Goal: Transaction & Acquisition: Purchase product/service

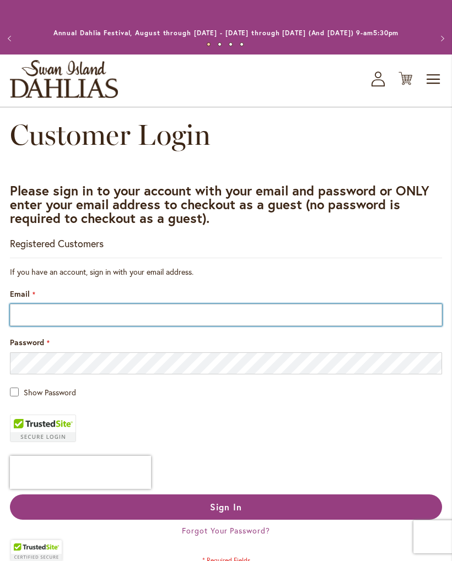
click at [27, 326] on input "Email" at bounding box center [226, 315] width 432 height 22
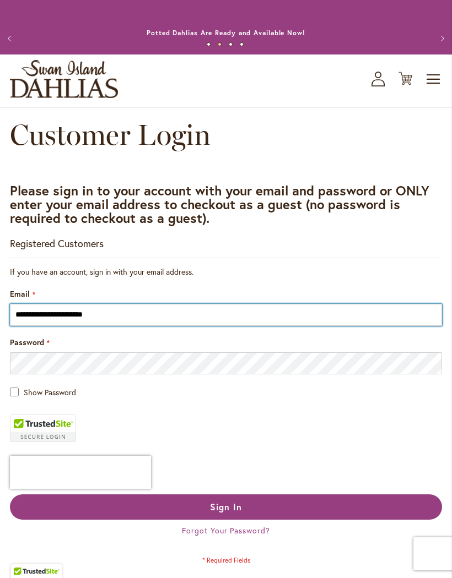
type input "**********"
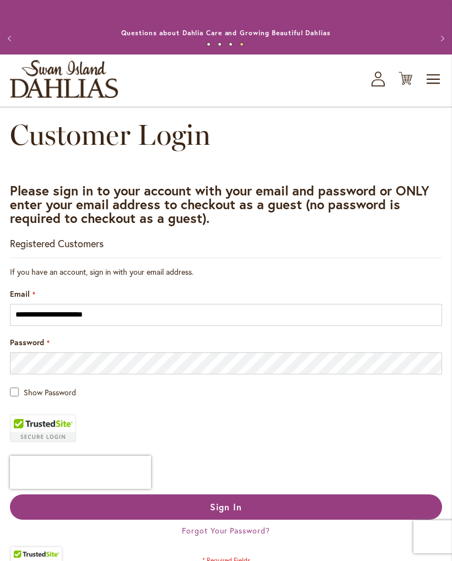
click at [108, 520] on button "Sign In" at bounding box center [226, 507] width 432 height 25
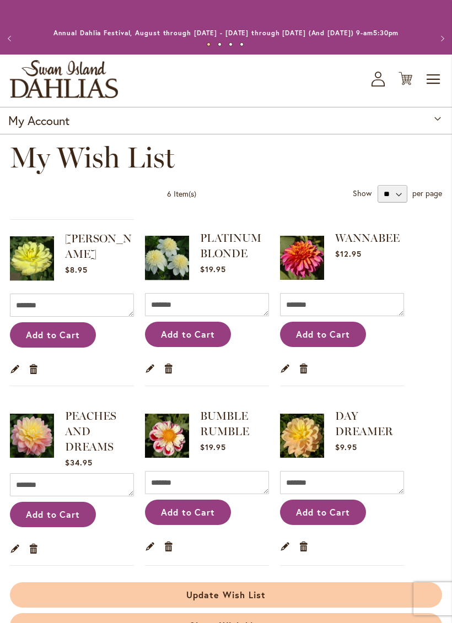
scroll to position [23, 0]
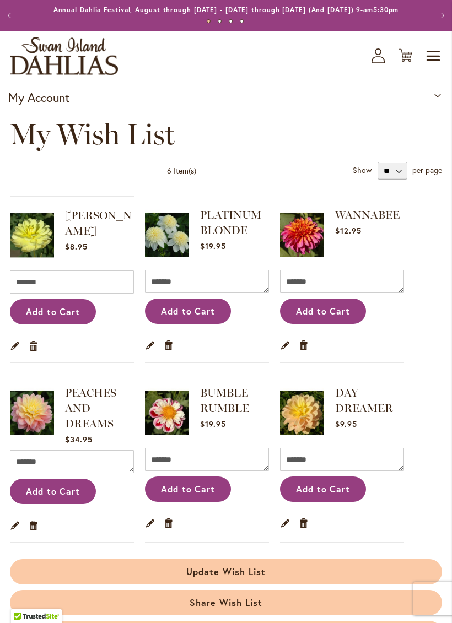
click at [429, 67] on span "Toggle Nav" at bounding box center [433, 56] width 17 height 22
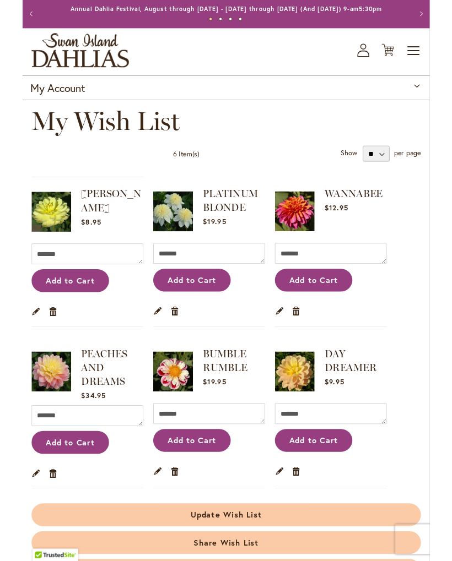
scroll to position [0, 0]
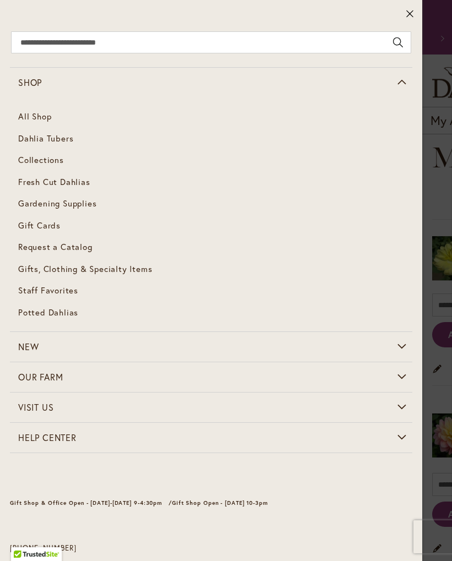
click at [27, 143] on span "Dahlia Tubers" at bounding box center [45, 138] width 55 height 11
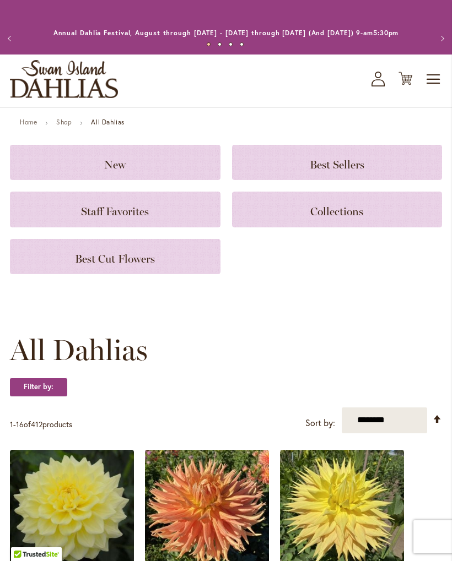
click at [98, 169] on h3 "New" at bounding box center [115, 162] width 184 height 12
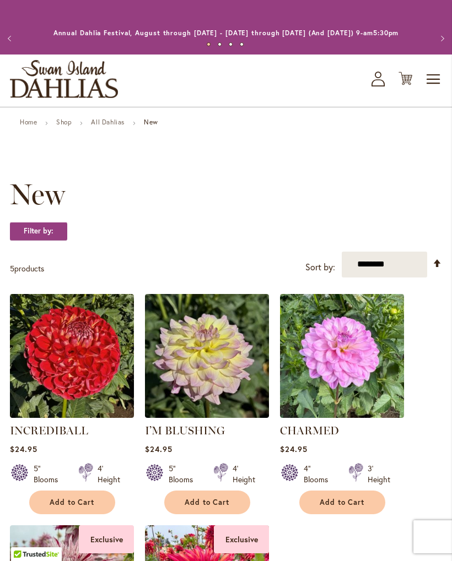
click at [40, 437] on link "INCREDIBALL" at bounding box center [49, 430] width 78 height 13
click at [110, 126] on link "All Dahlias" at bounding box center [108, 122] width 34 height 8
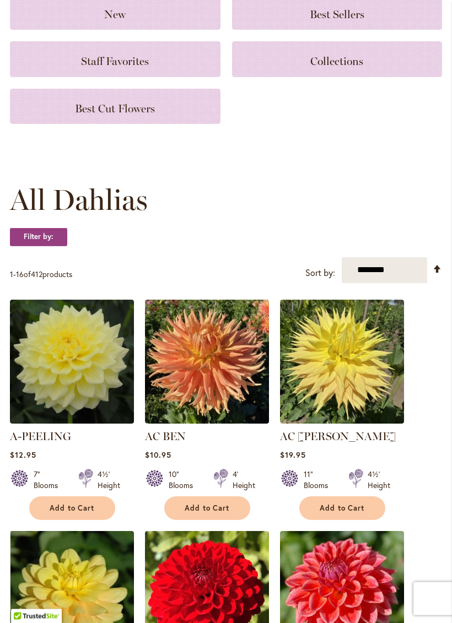
scroll to position [150, 0]
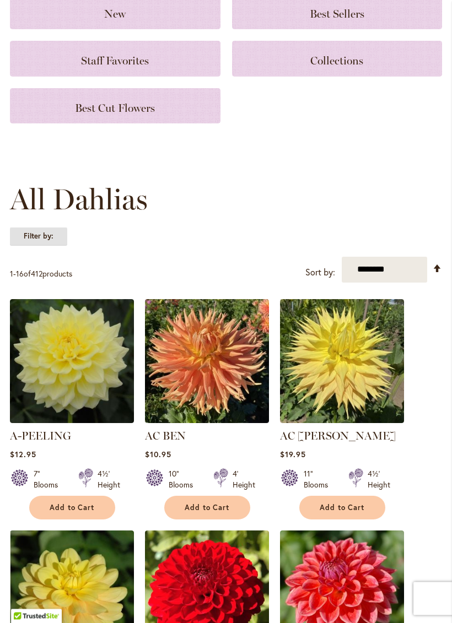
click at [39, 246] on strong "Filter by:" at bounding box center [38, 237] width 57 height 19
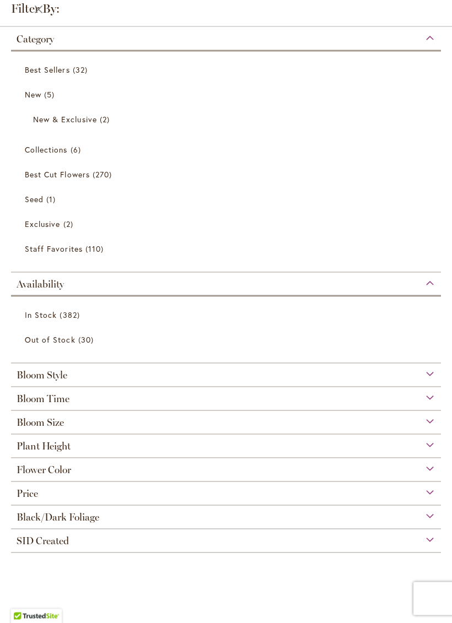
scroll to position [66, 0]
click at [36, 426] on span "Bloom Size" at bounding box center [40, 422] width 47 height 12
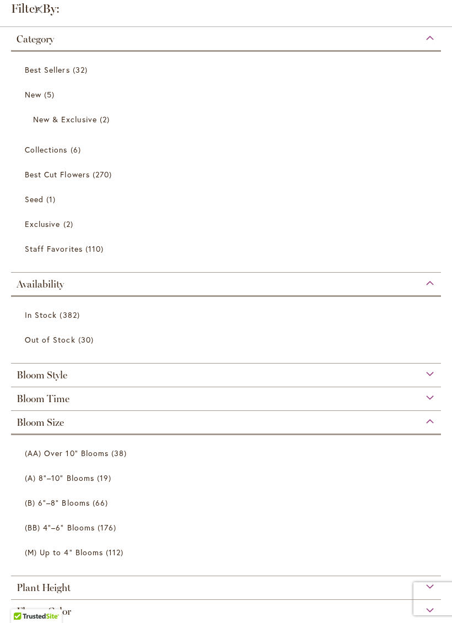
click at [27, 526] on span "(BB) 4"–6" Blooms" at bounding box center [60, 527] width 70 height 10
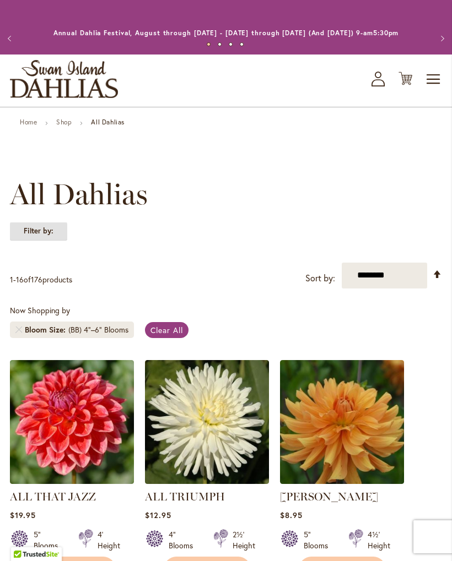
click at [37, 241] on strong "Filter by:" at bounding box center [38, 231] width 57 height 19
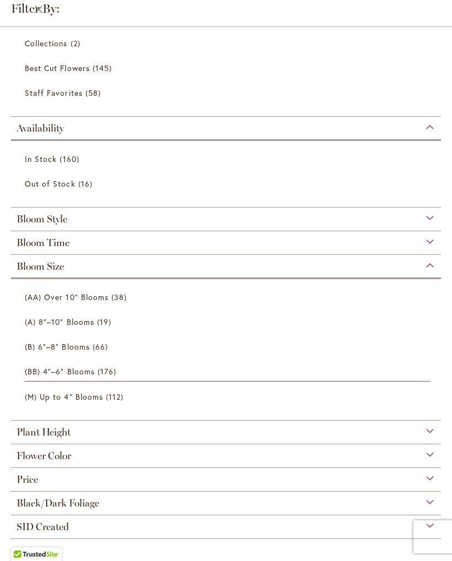
scroll to position [82, 0]
click at [31, 456] on span "Flower Color" at bounding box center [44, 456] width 55 height 12
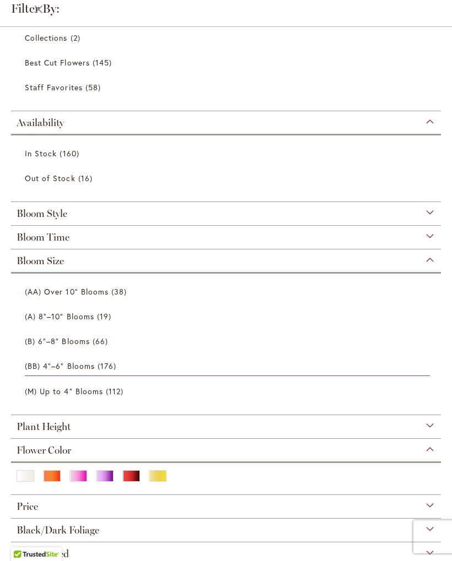
click at [35, 454] on span "Flower Color" at bounding box center [44, 451] width 55 height 12
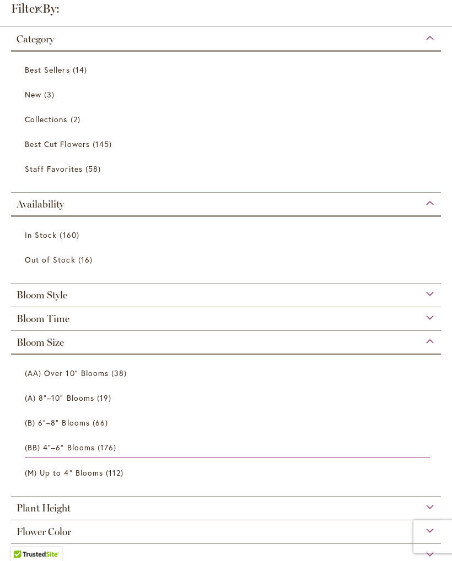
scroll to position [0, 0]
click at [44, 17] on strong "Filter by:" at bounding box center [27, 9] width 54 height 18
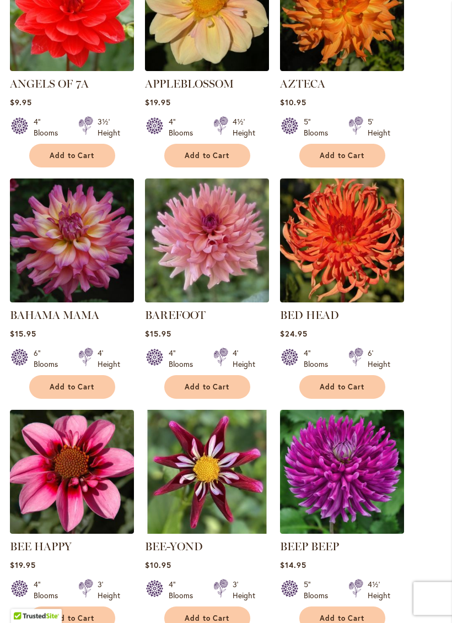
scroll to position [645, 0]
click at [61, 392] on span "Add to Cart" at bounding box center [72, 386] width 45 height 9
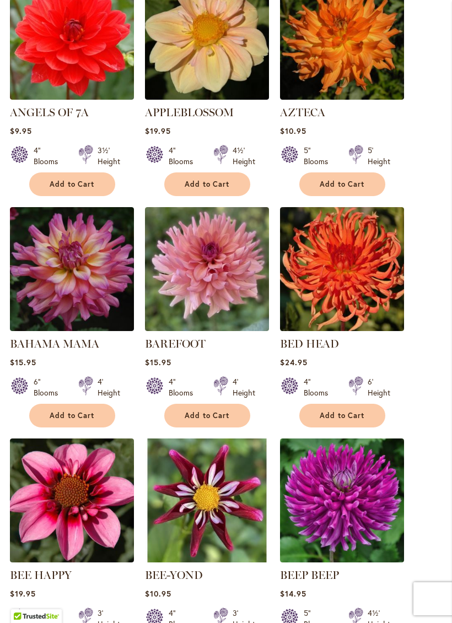
click at [58, 306] on img at bounding box center [72, 269] width 124 height 124
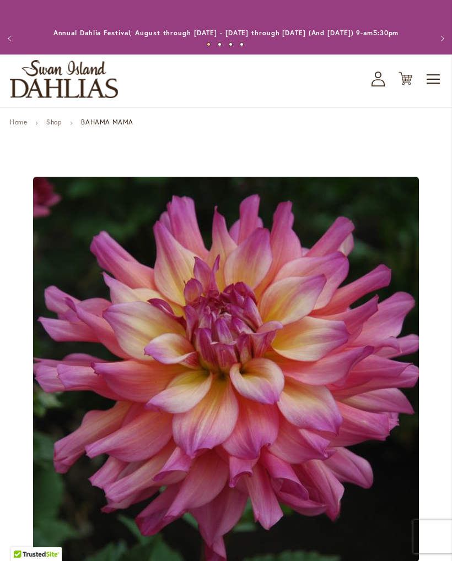
type input "*****"
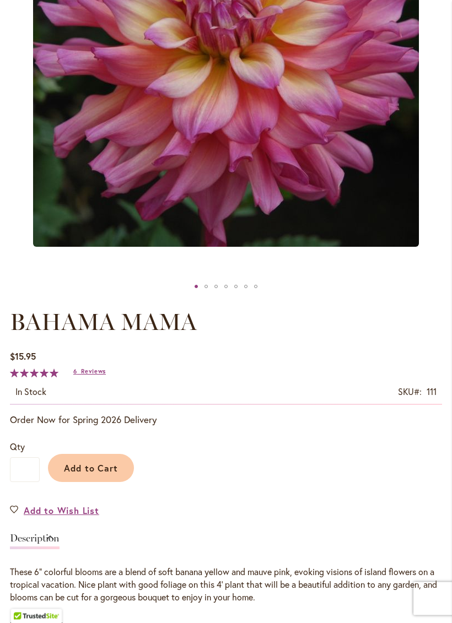
scroll to position [316, 0]
click at [36, 517] on span "Add to Wish List" at bounding box center [61, 510] width 75 height 13
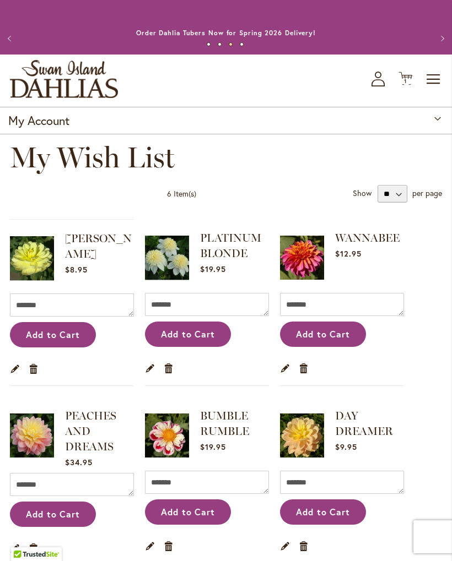
click at [407, 85] on span "1" at bounding box center [405, 81] width 3 height 7
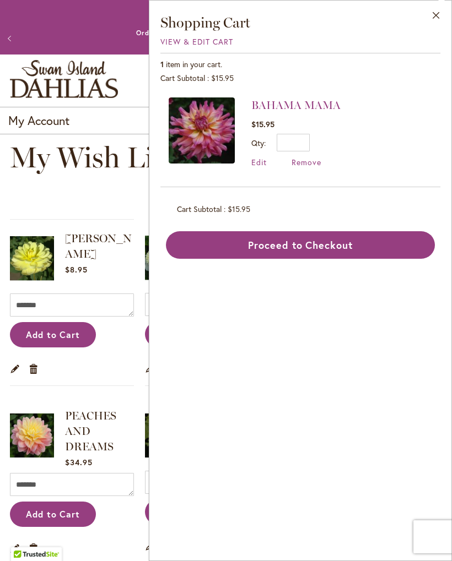
click at [300, 165] on span "Remove" at bounding box center [306, 162] width 30 height 10
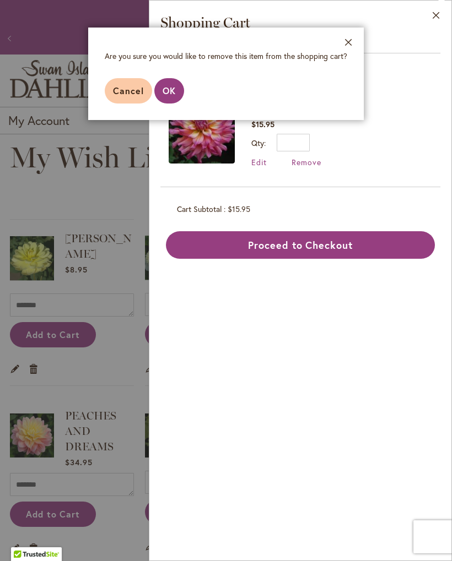
click at [173, 87] on span "OK" at bounding box center [169, 91] width 13 height 12
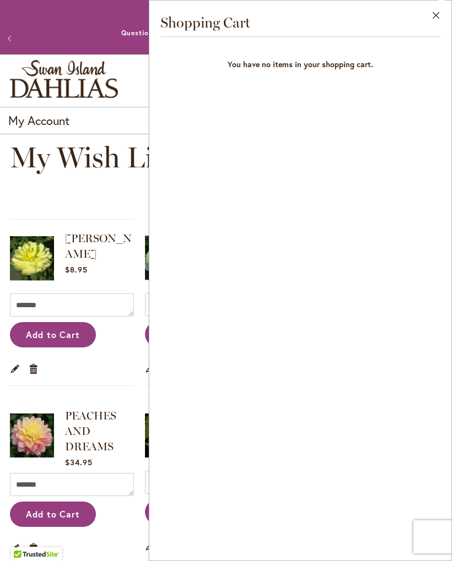
click at [50, 197] on div "6 Item(s) Show ** ** ** per page" at bounding box center [226, 194] width 432 height 18
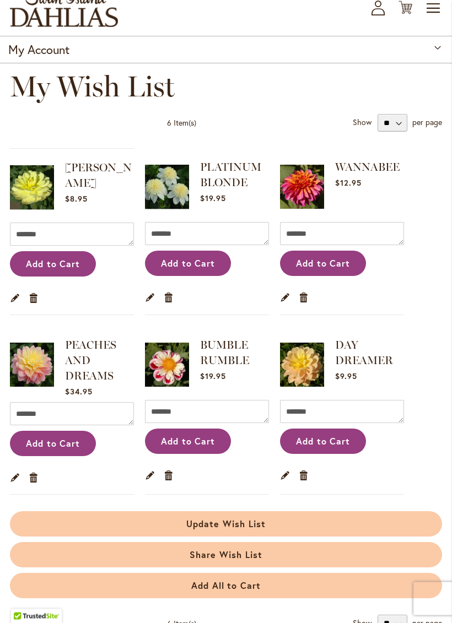
scroll to position [71, 0]
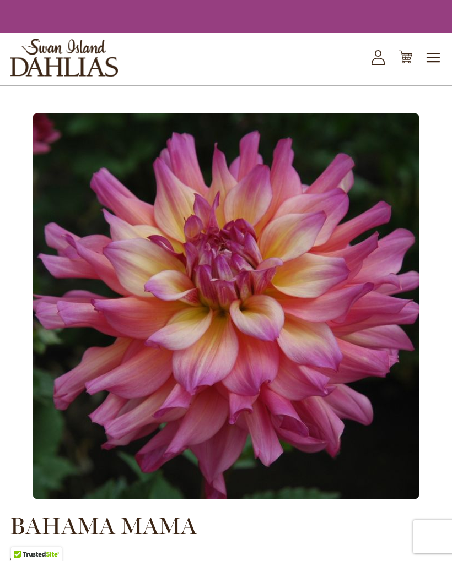
scroll to position [347, 0]
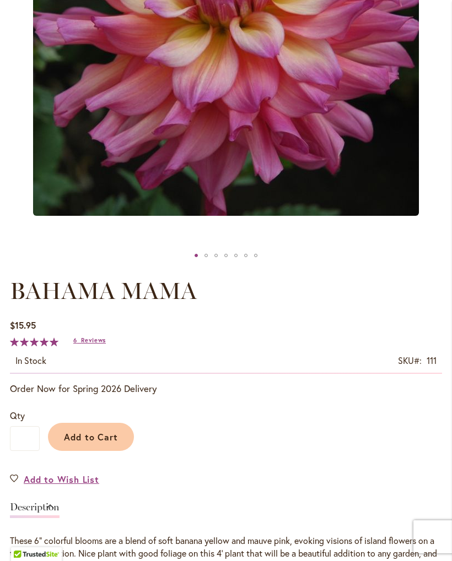
type input "*****"
click at [20, 486] on link "Add to Wish List" at bounding box center [54, 479] width 89 height 13
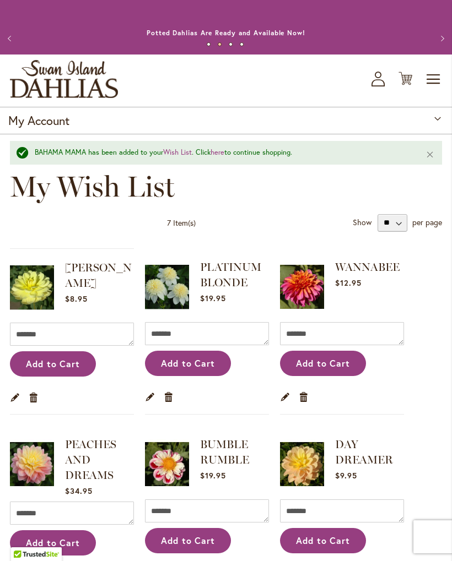
click at [224, 157] on link "here" at bounding box center [217, 152] width 14 height 9
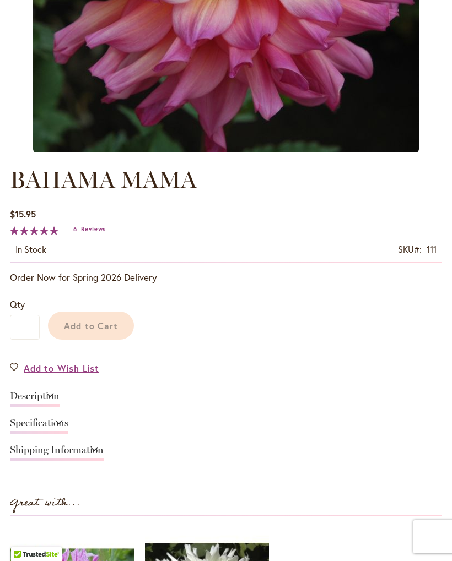
type input "*****"
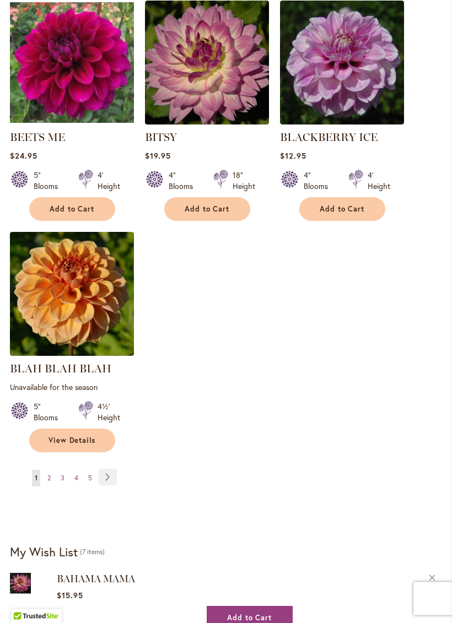
scroll to position [1286, 0]
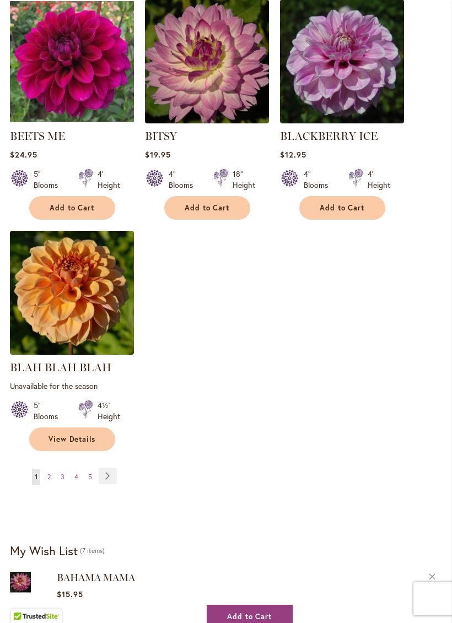
click at [50, 481] on span "2" at bounding box center [48, 477] width 3 height 8
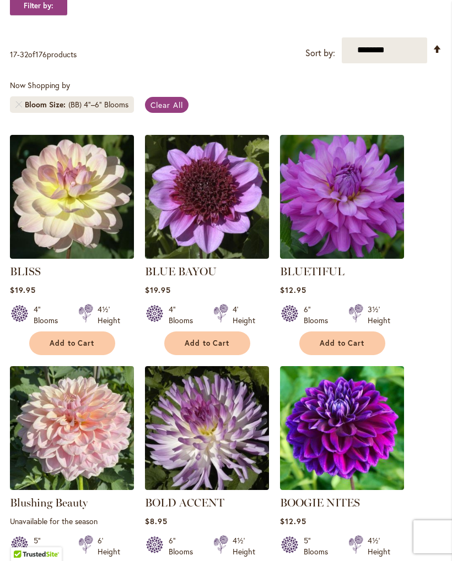
scroll to position [225, 0]
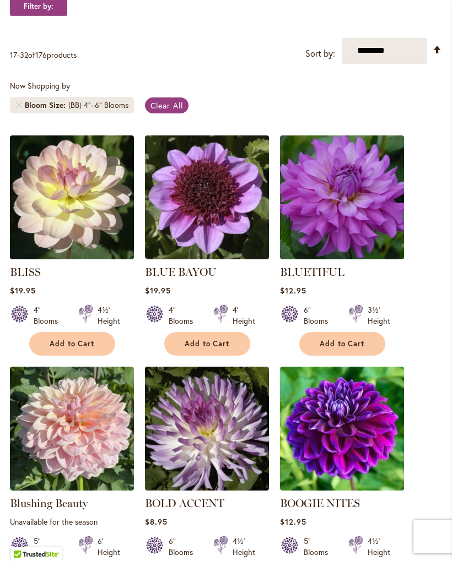
click at [195, 232] on img at bounding box center [207, 198] width 124 height 124
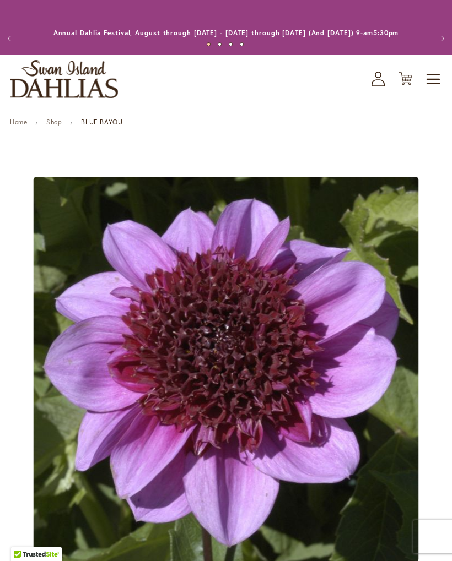
type input "*****"
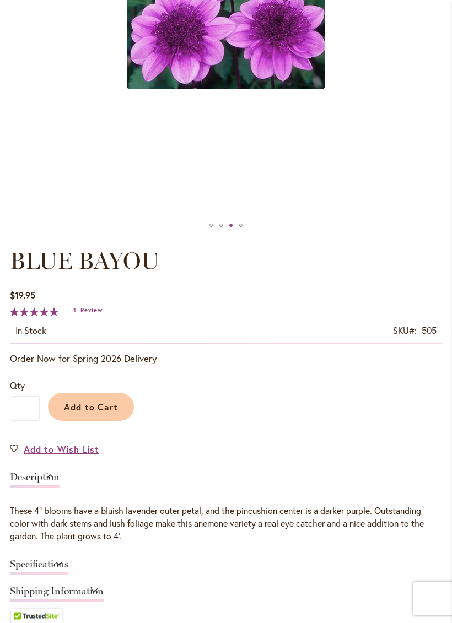
scroll to position [377, 0]
click at [29, 456] on span "Add to Wish List" at bounding box center [61, 449] width 75 height 13
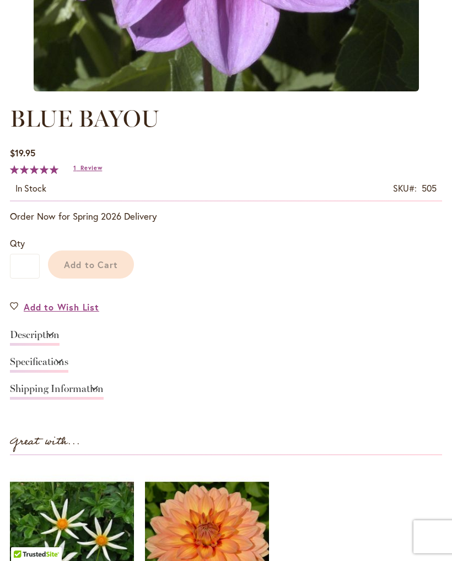
type input "*****"
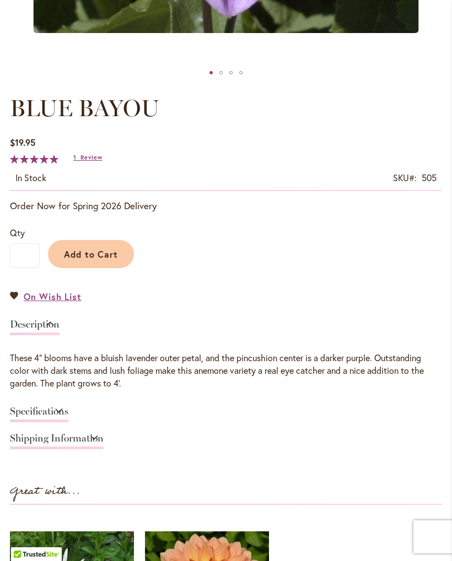
scroll to position [519, 0]
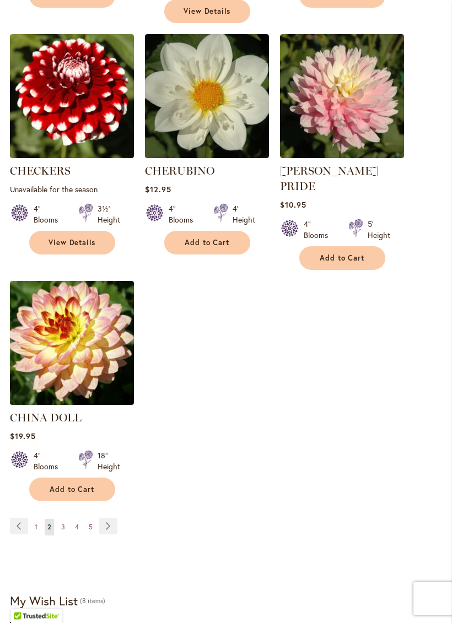
scroll to position [1283, 0]
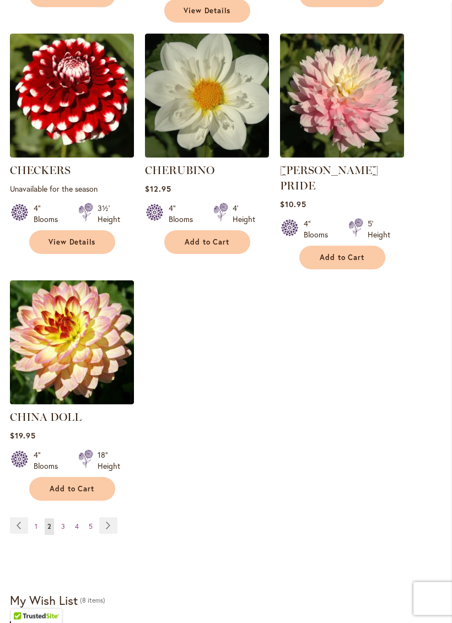
click at [62, 523] on span "3" at bounding box center [63, 527] width 4 height 8
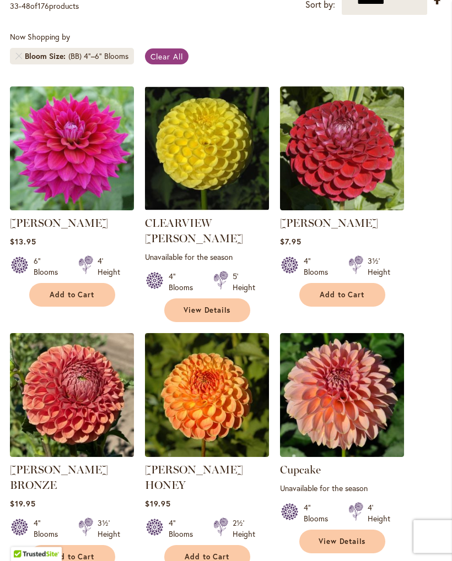
scroll to position [265, 0]
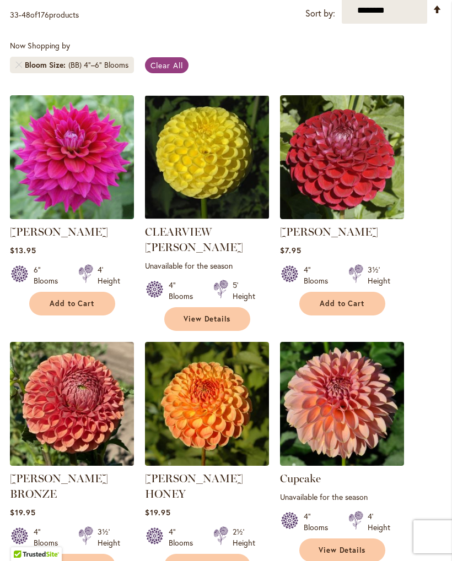
click at [66, 200] on img at bounding box center [72, 157] width 124 height 124
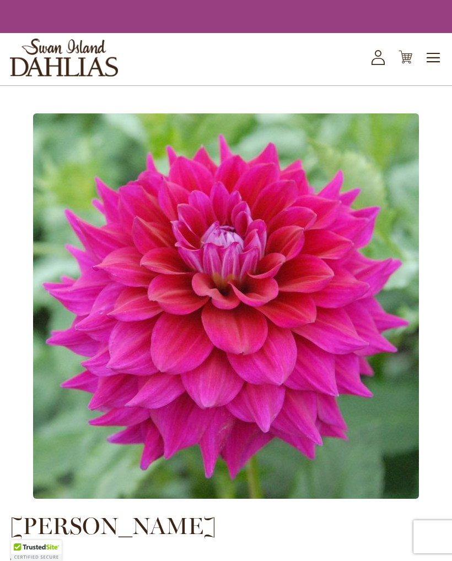
type input "*****"
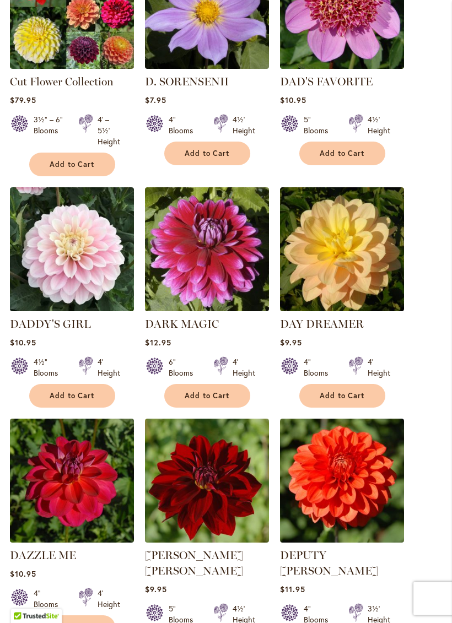
scroll to position [909, 0]
click at [217, 260] on img at bounding box center [207, 249] width 124 height 124
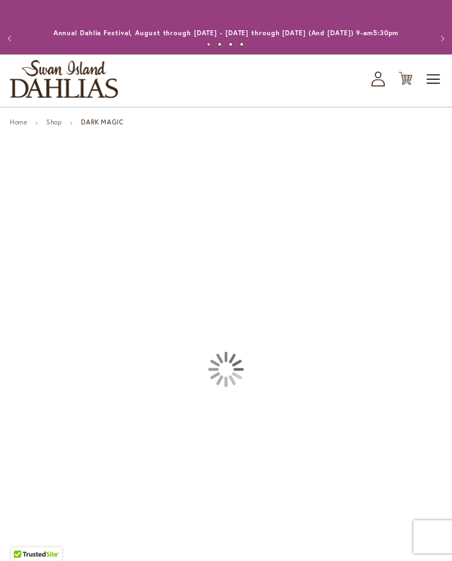
type input "*****"
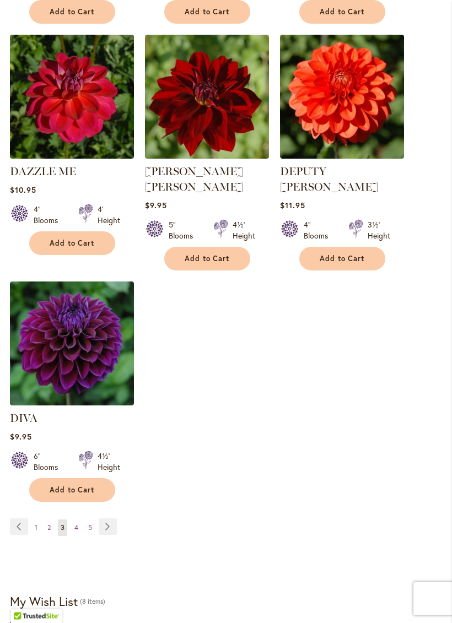
scroll to position [1293, 0]
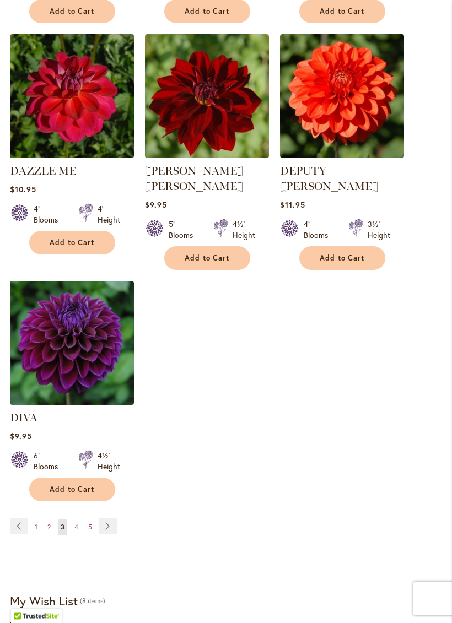
click at [75, 523] on span "4" at bounding box center [76, 527] width 4 height 8
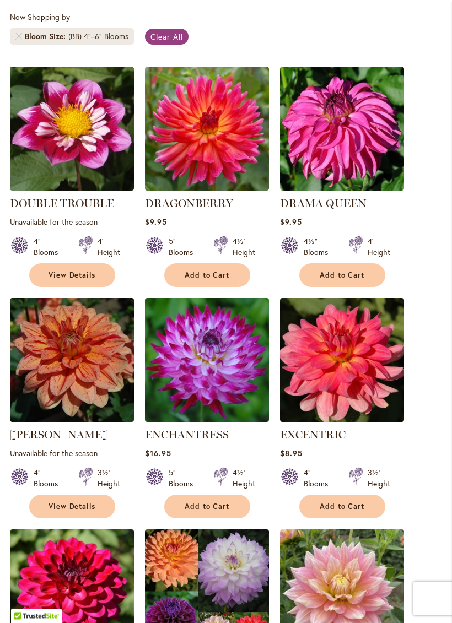
scroll to position [294, 0]
click at [333, 149] on img at bounding box center [342, 129] width 124 height 124
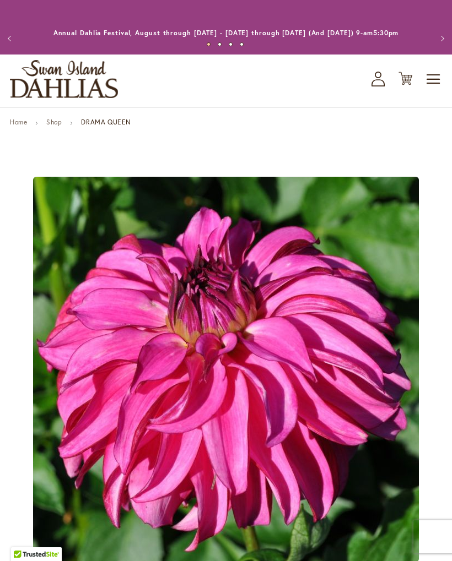
type input "*****"
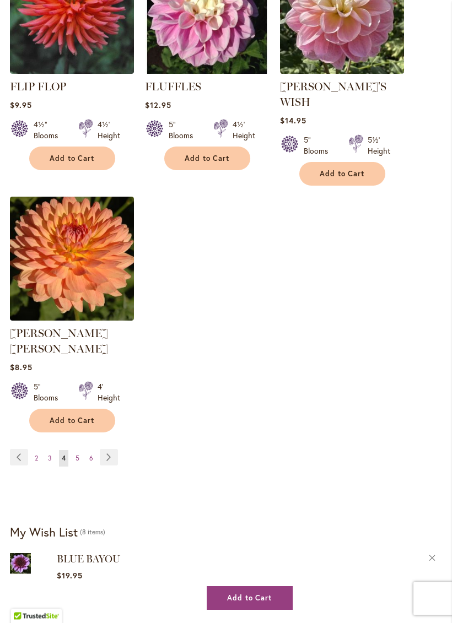
scroll to position [1357, 0]
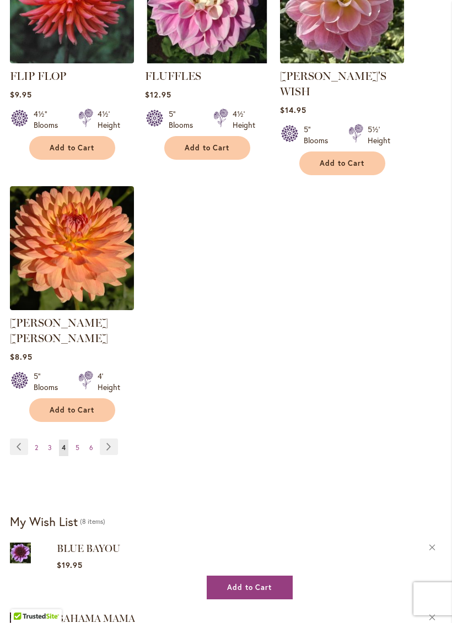
click at [78, 443] on span "5" at bounding box center [77, 447] width 4 height 8
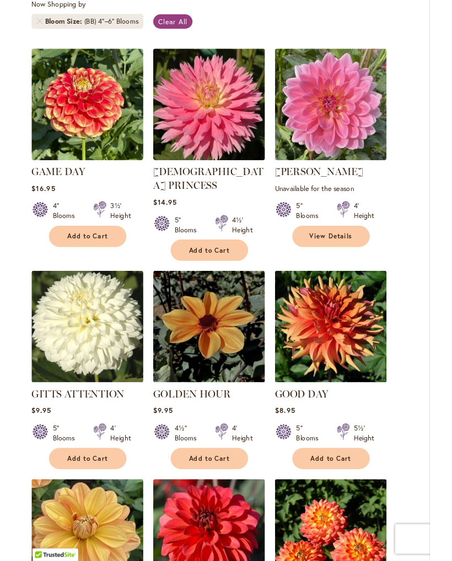
scroll to position [311, 0]
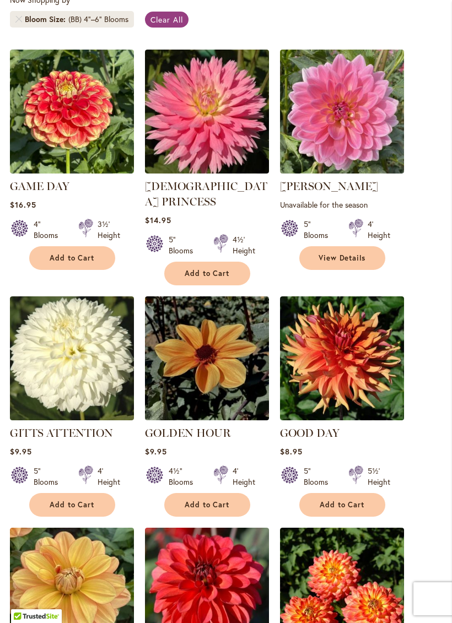
click at [332, 355] on img at bounding box center [342, 358] width 124 height 124
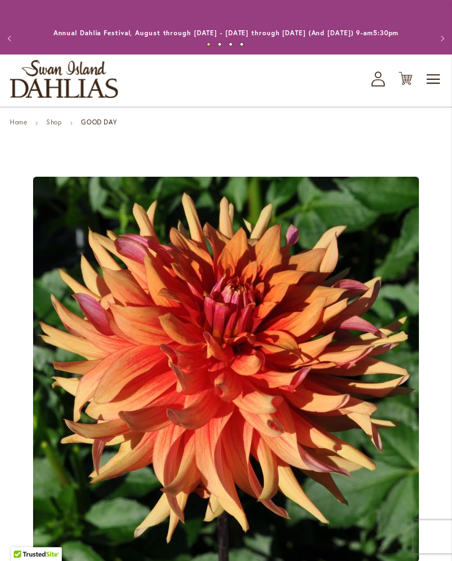
type input "*****"
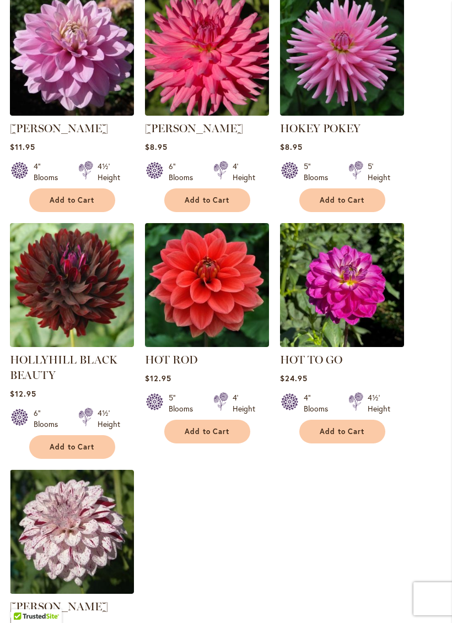
scroll to position [1079, 0]
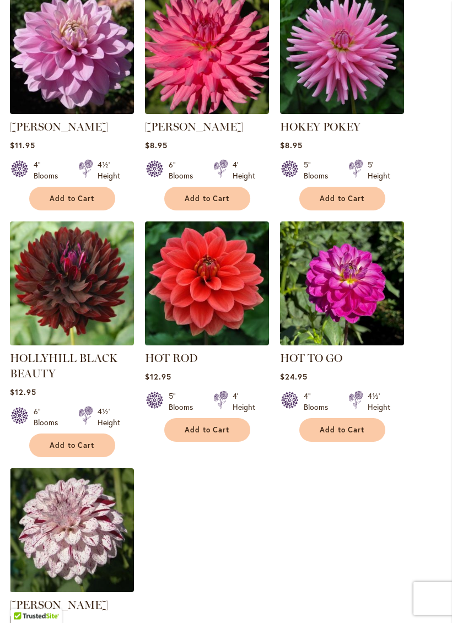
click at [316, 283] on img at bounding box center [342, 284] width 124 height 124
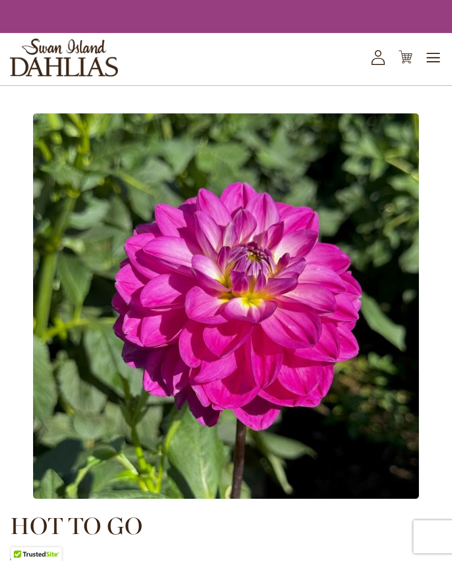
type input "*****"
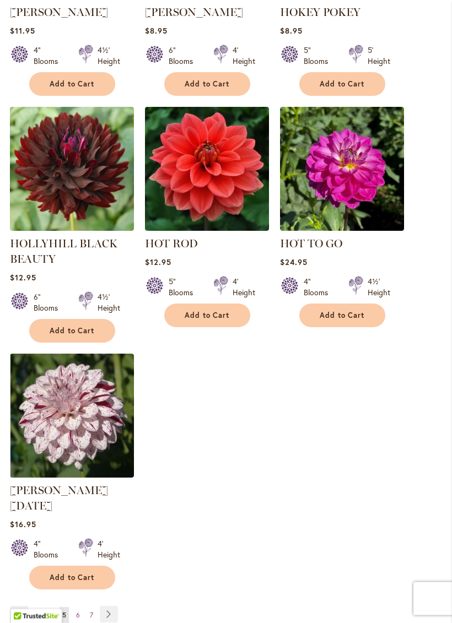
scroll to position [1194, 0]
click at [115, 561] on link "Page Next" at bounding box center [109, 614] width 18 height 17
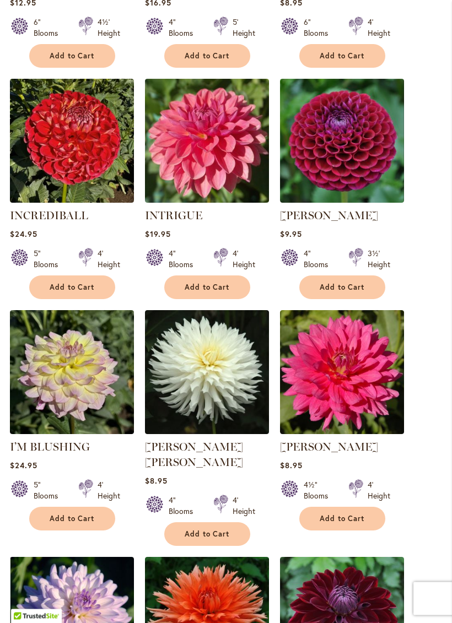
scroll to position [513, 0]
click at [188, 398] on img at bounding box center [207, 372] width 124 height 124
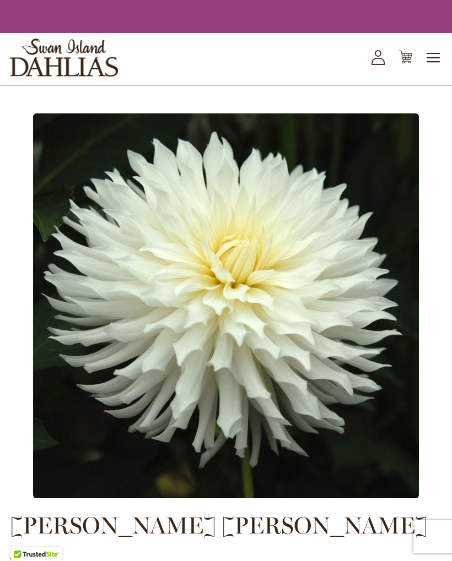
type input "*****"
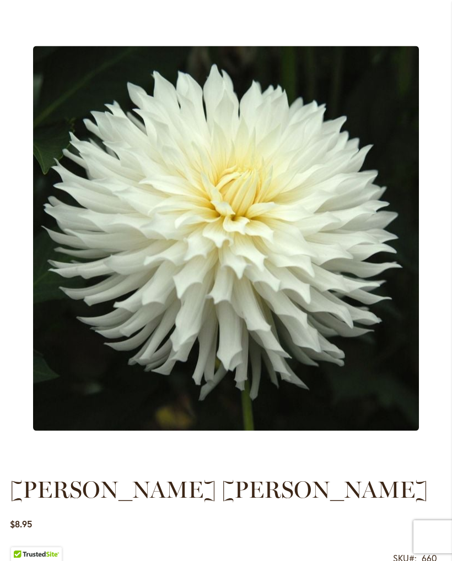
scroll to position [131, 0]
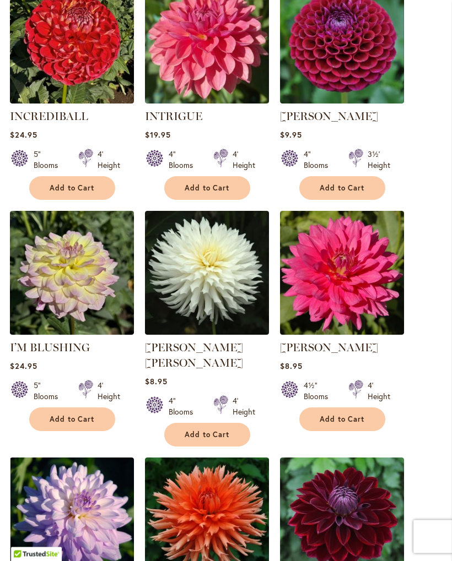
scroll to position [612, 0]
click at [181, 332] on img at bounding box center [207, 273] width 124 height 124
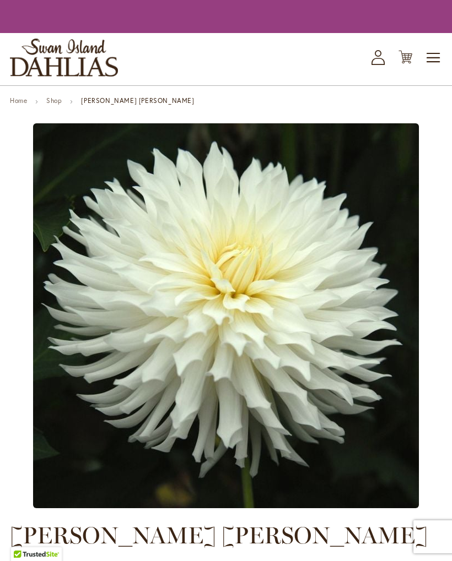
type input "*****"
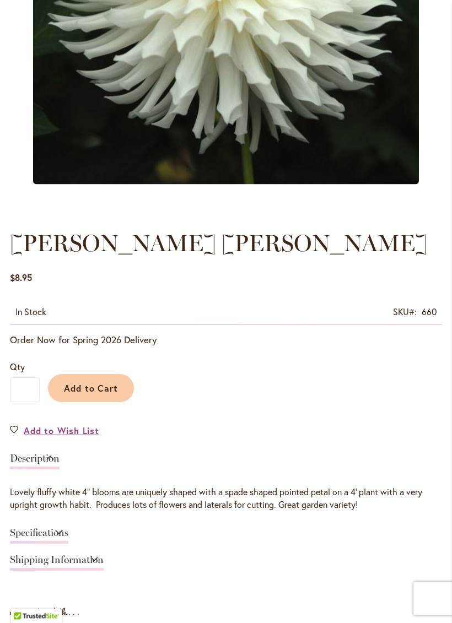
scroll to position [378, 0]
click at [34, 437] on span "Add to Wish List" at bounding box center [61, 430] width 75 height 13
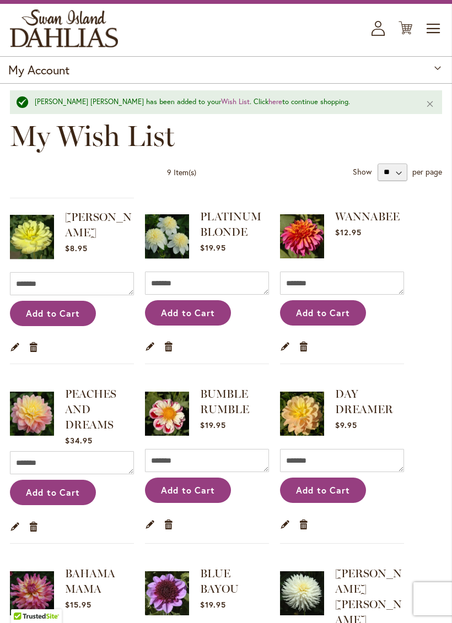
scroll to position [45, 0]
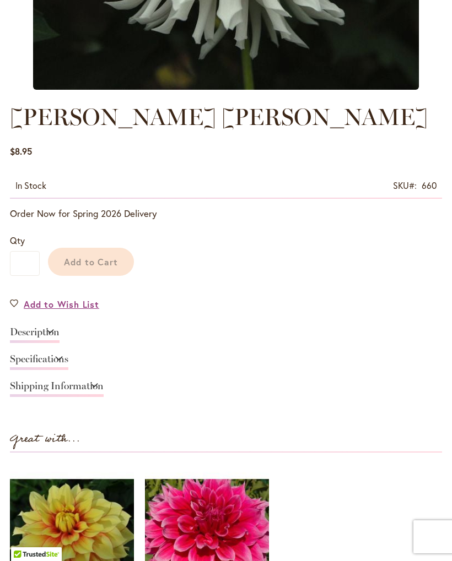
scroll to position [409, 0]
type input "*****"
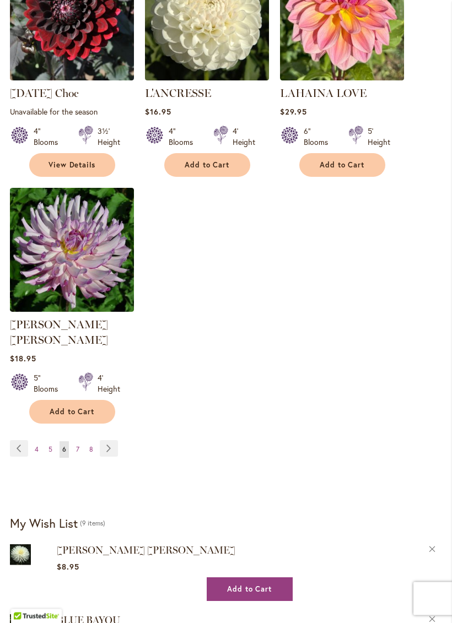
scroll to position [1389, 0]
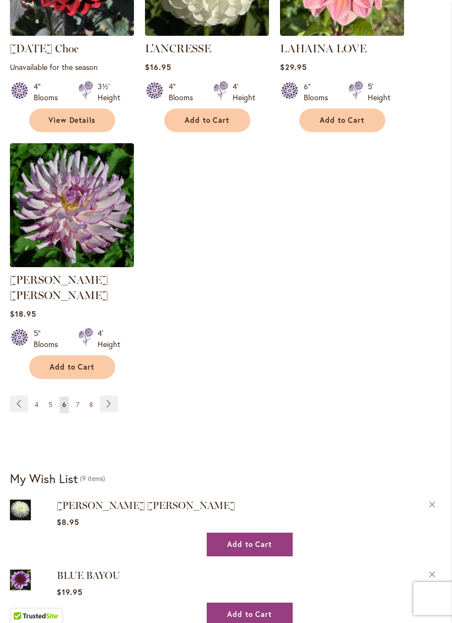
click at [79, 401] on span "7" at bounding box center [77, 405] width 3 height 8
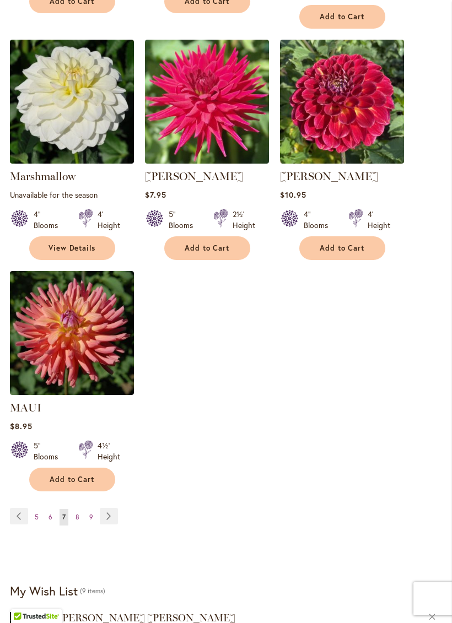
scroll to position [1279, 0]
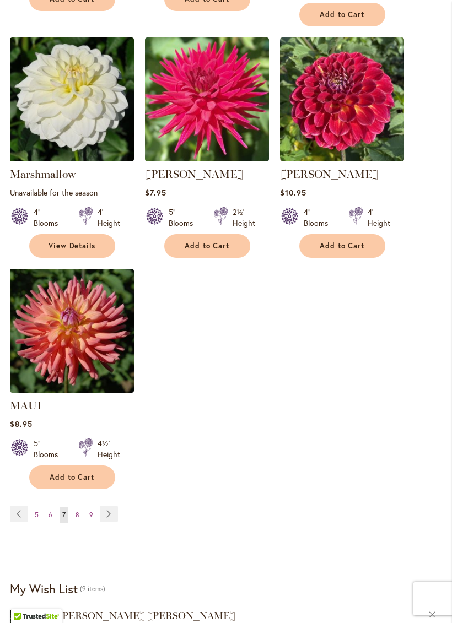
click at [110, 508] on link "Page Next" at bounding box center [109, 514] width 18 height 17
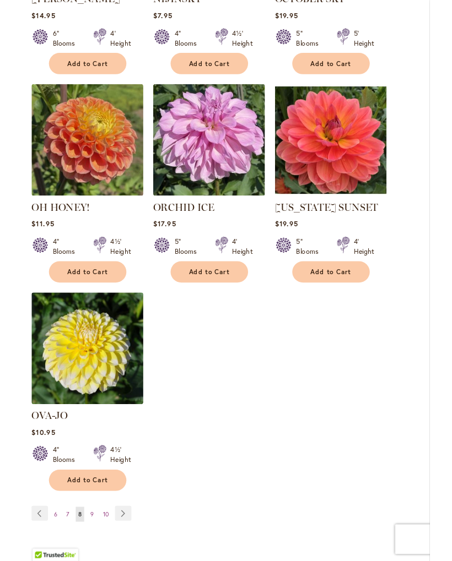
scroll to position [1192, 0]
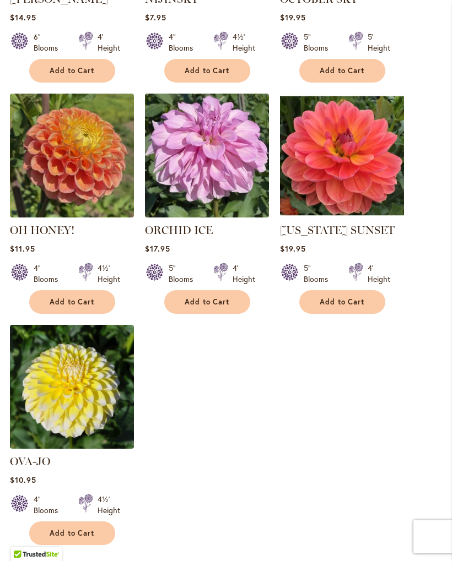
click at [49, 436] on img at bounding box center [72, 387] width 124 height 124
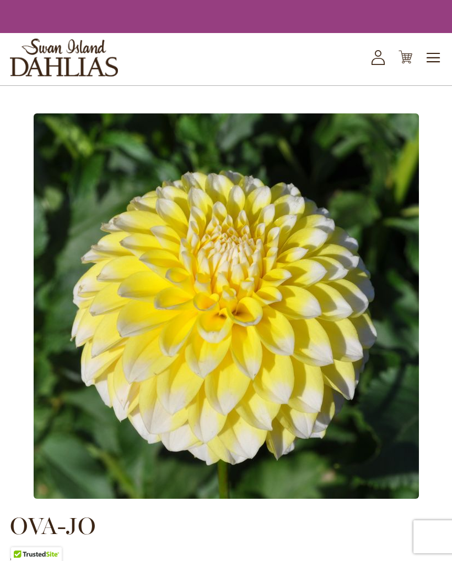
type input "*****"
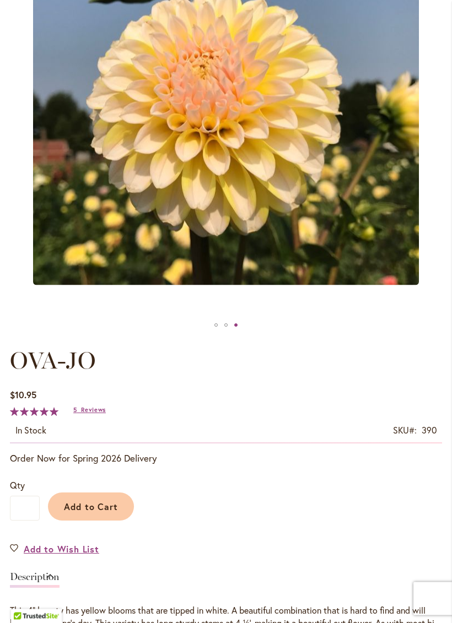
scroll to position [277, 0]
click at [36, 555] on span "Add to Wish List" at bounding box center [61, 549] width 75 height 13
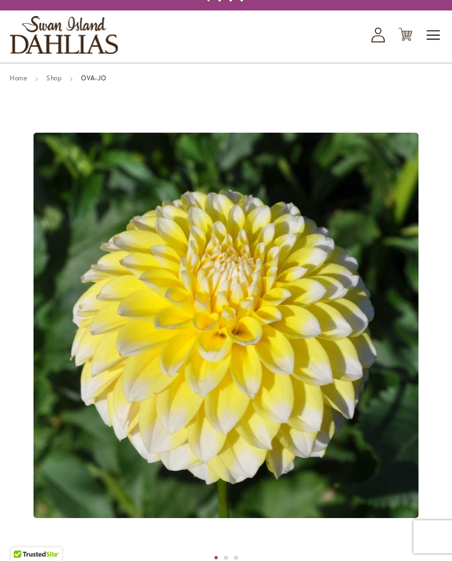
scroll to position [44, 0]
type input "*****"
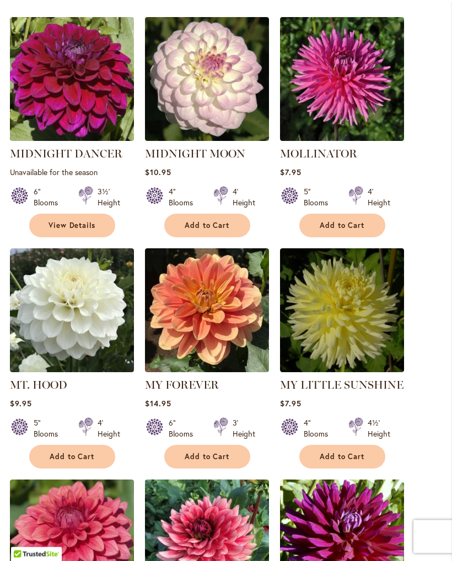
scroll to position [343, 0]
click at [46, 347] on img at bounding box center [72, 310] width 124 height 124
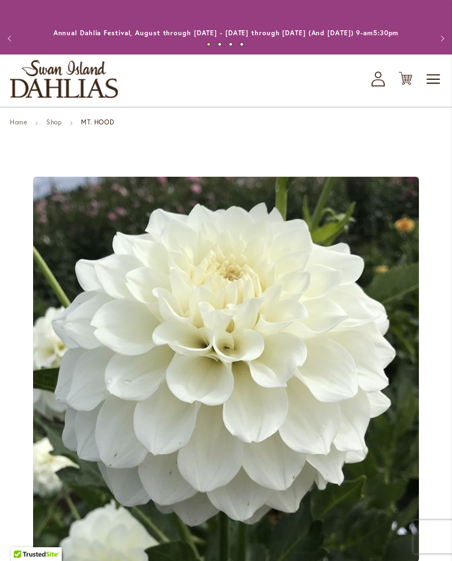
type input "*****"
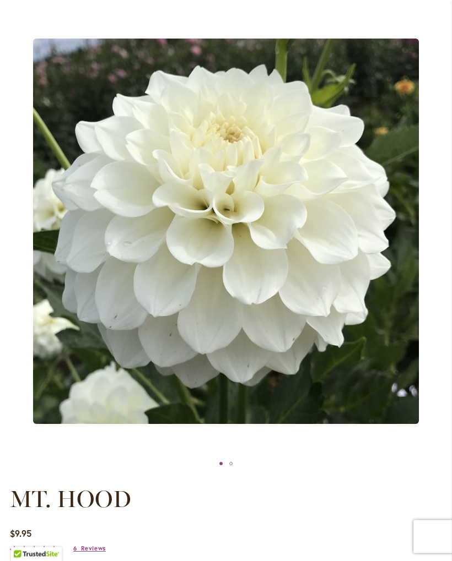
scroll to position [113, 0]
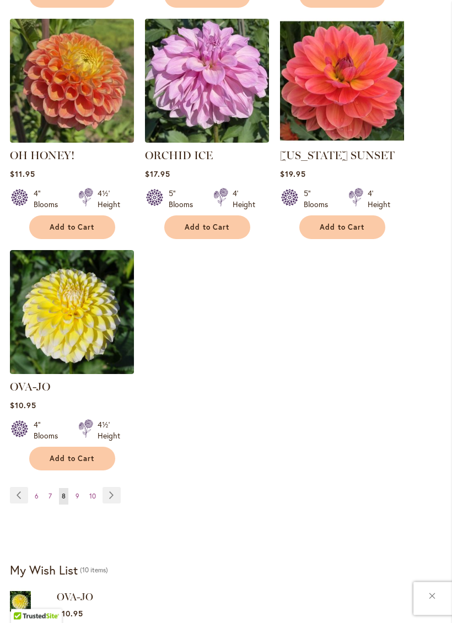
scroll to position [1267, 0]
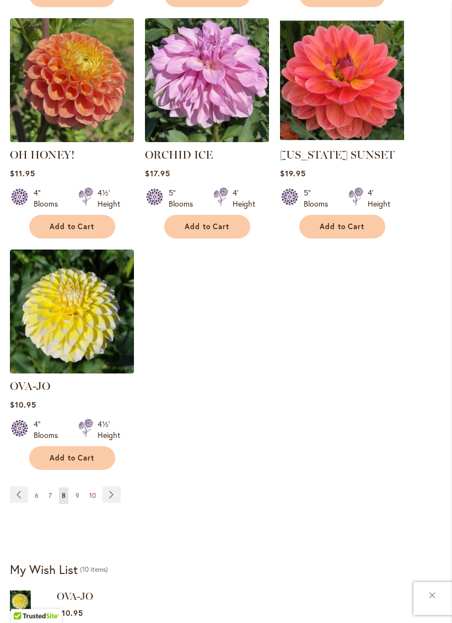
click at [76, 500] on span "9" at bounding box center [77, 496] width 4 height 8
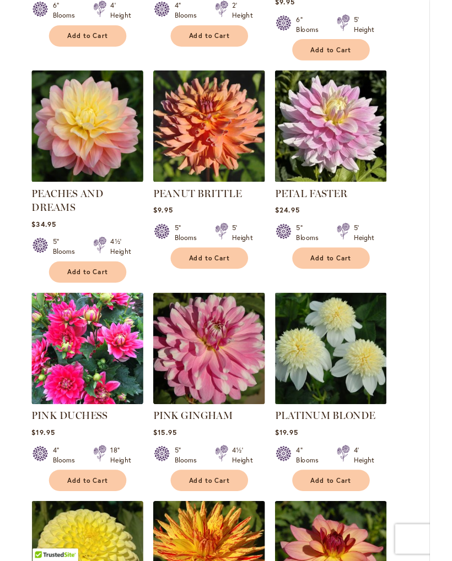
scroll to position [528, 0]
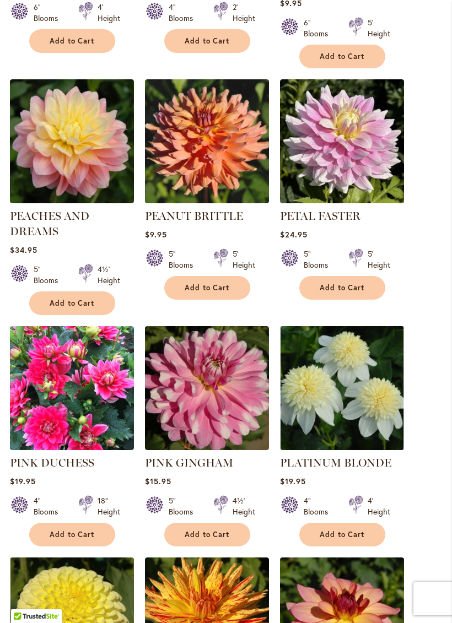
click at [42, 434] on img at bounding box center [72, 388] width 124 height 124
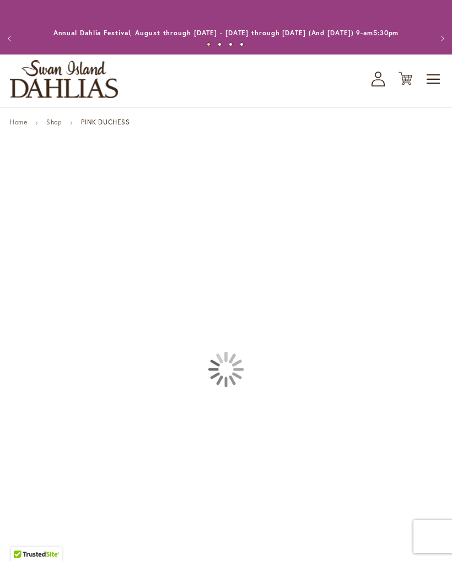
type input "*****"
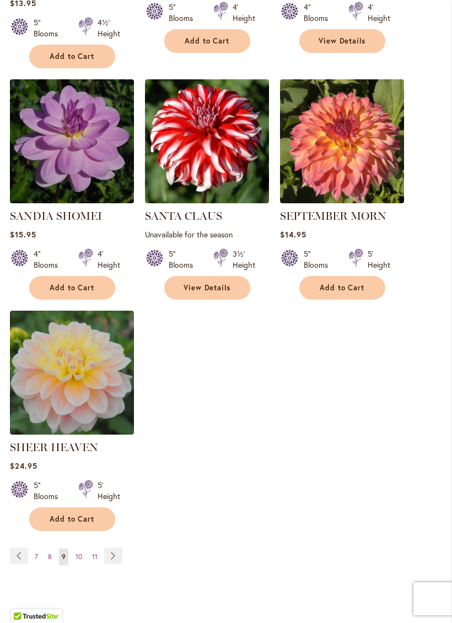
scroll to position [1260, 0]
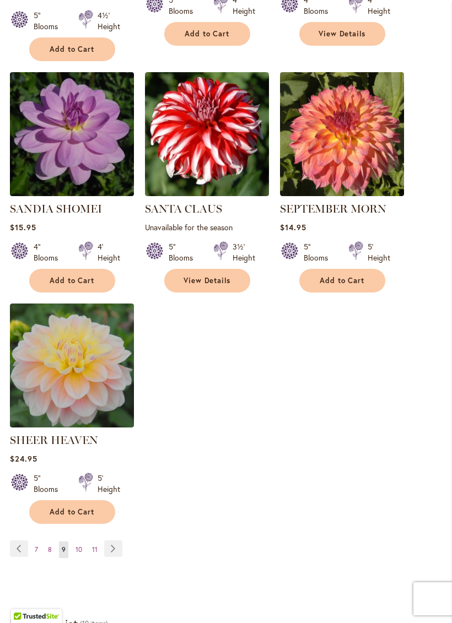
click at [80, 554] on span "10" at bounding box center [78, 549] width 7 height 8
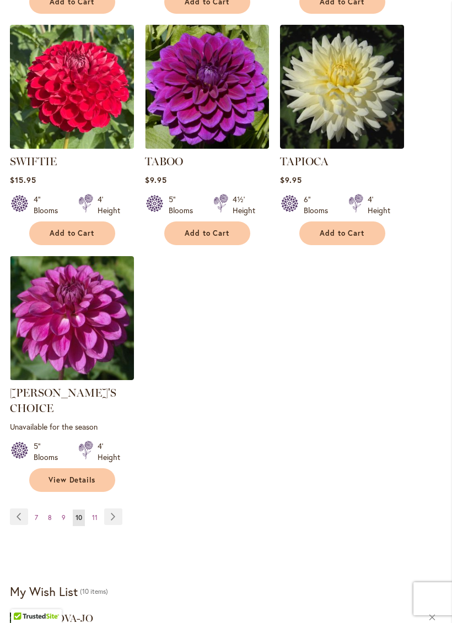
scroll to position [1264, 0]
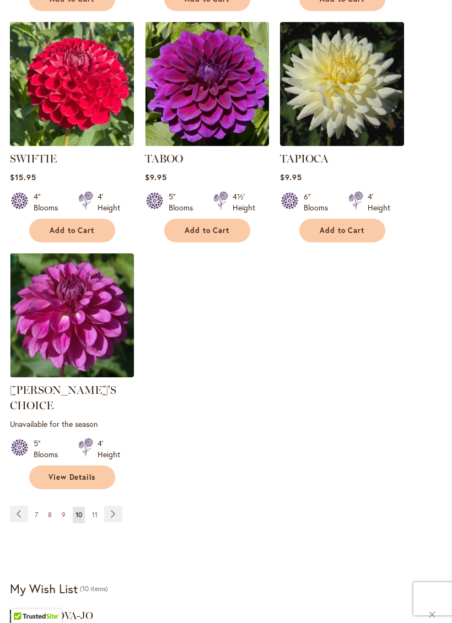
click at [95, 515] on link "Page 11" at bounding box center [94, 515] width 11 height 17
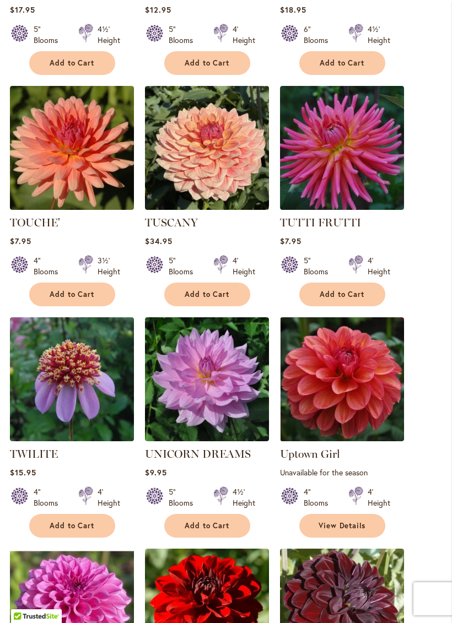
scroll to position [504, 0]
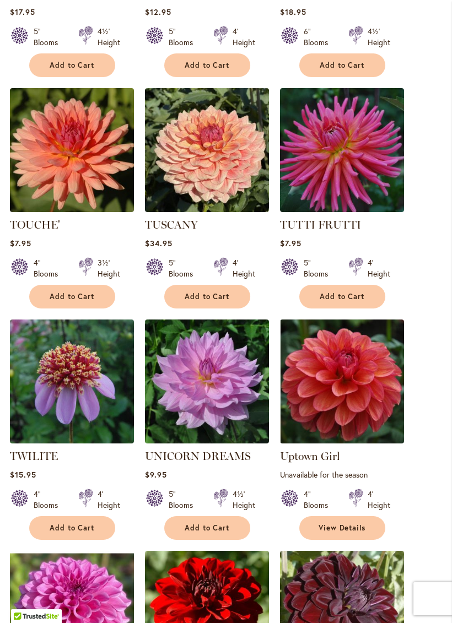
click at [58, 431] on img at bounding box center [72, 382] width 124 height 124
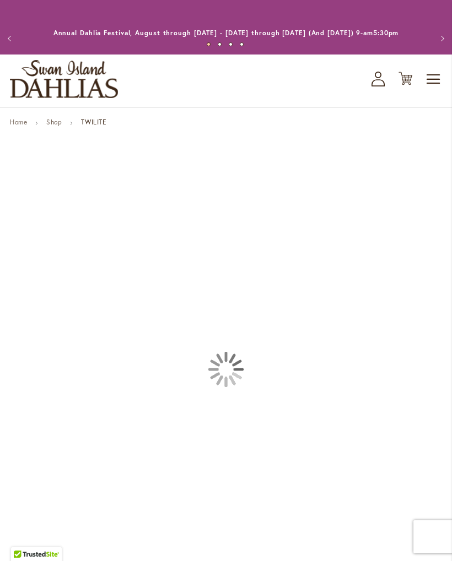
type input "*****"
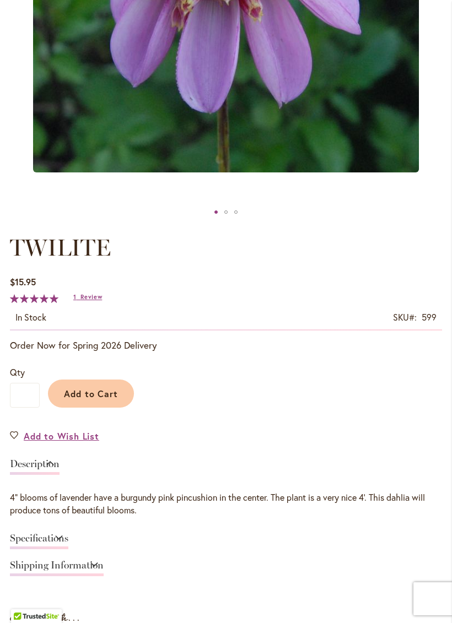
scroll to position [385, 0]
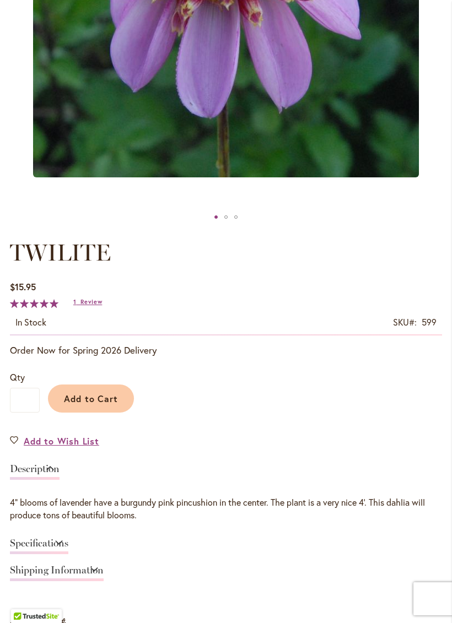
click at [32, 447] on span "Add to Wish List" at bounding box center [61, 441] width 75 height 13
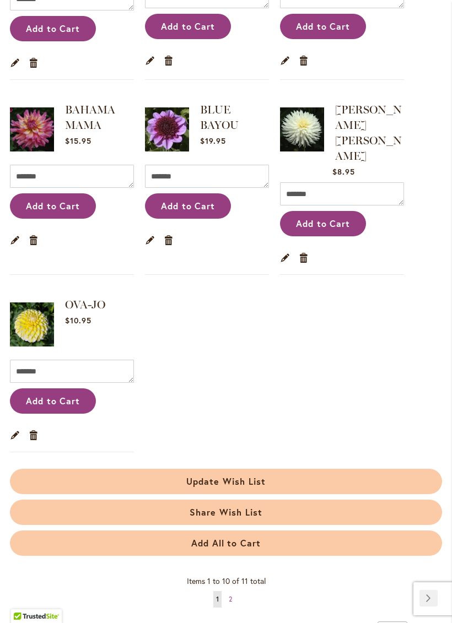
scroll to position [619, 0]
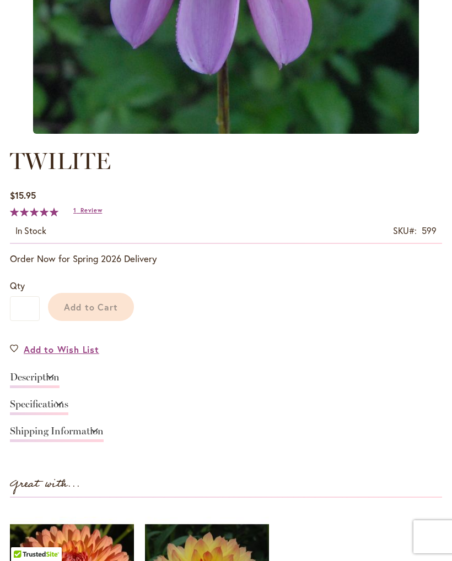
type input "*****"
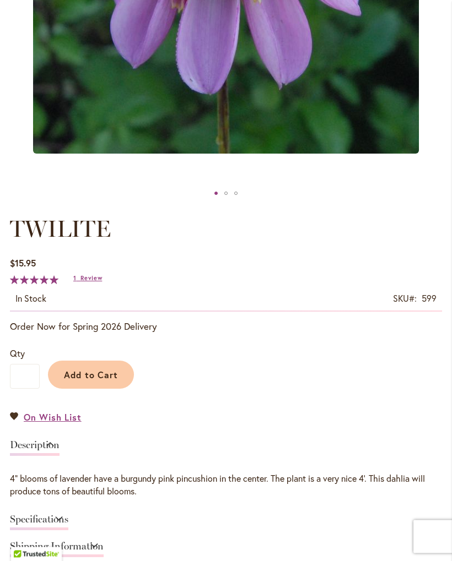
scroll to position [409, 0]
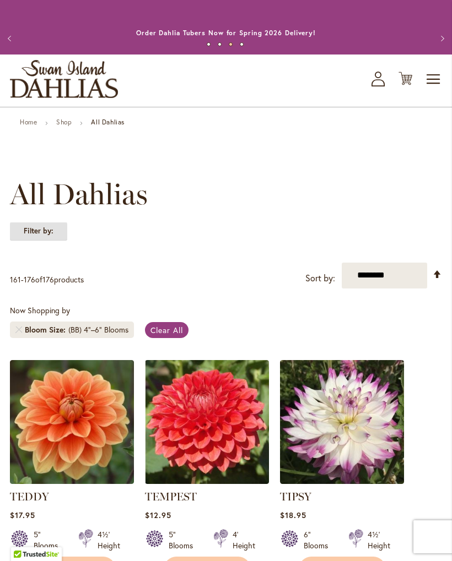
click at [33, 240] on strong "Filter by:" at bounding box center [38, 231] width 57 height 19
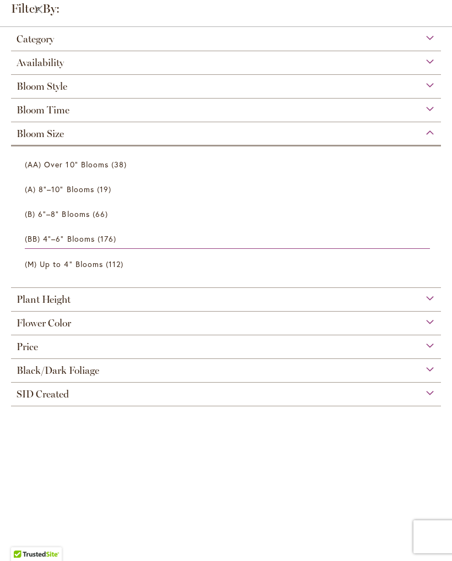
click at [44, 239] on span "(BB) 4"–6" Blooms" at bounding box center [60, 239] width 70 height 10
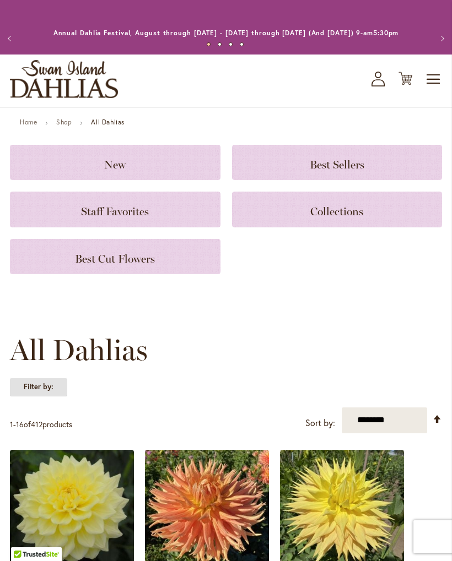
click at [34, 397] on strong "Filter by:" at bounding box center [38, 387] width 57 height 19
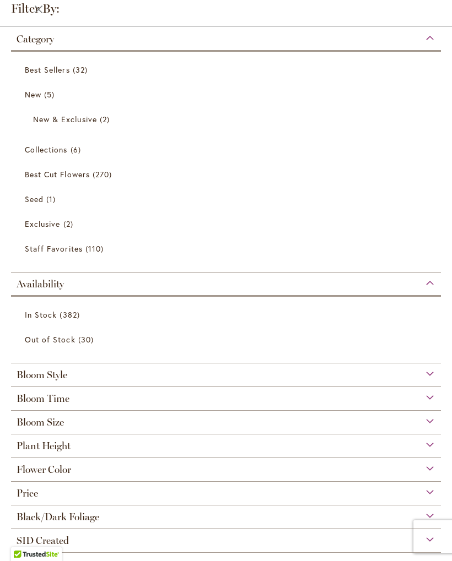
click at [34, 380] on span "Bloom Style" at bounding box center [42, 375] width 51 height 12
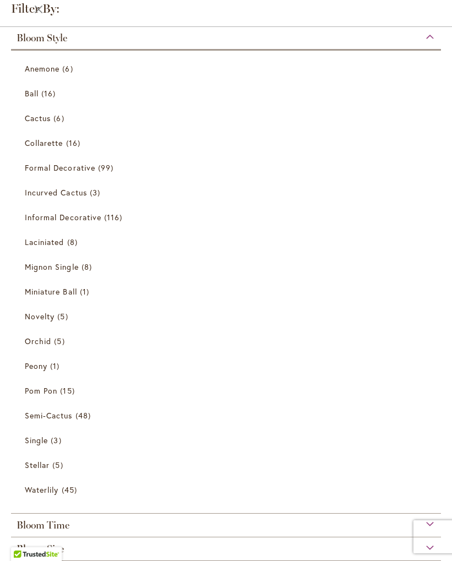
click at [33, 494] on span "Waterlily" at bounding box center [42, 490] width 34 height 10
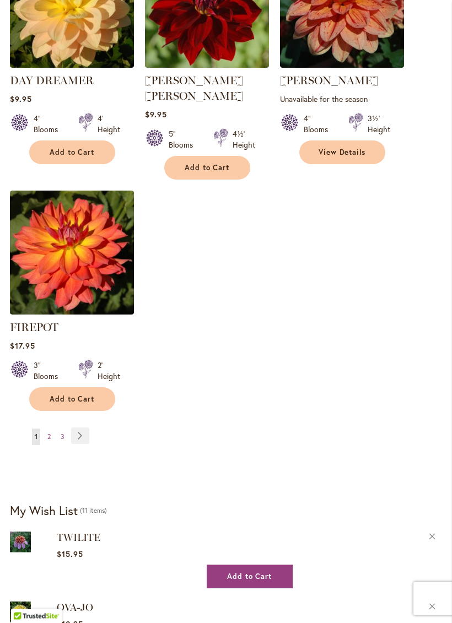
scroll to position [1356, 0]
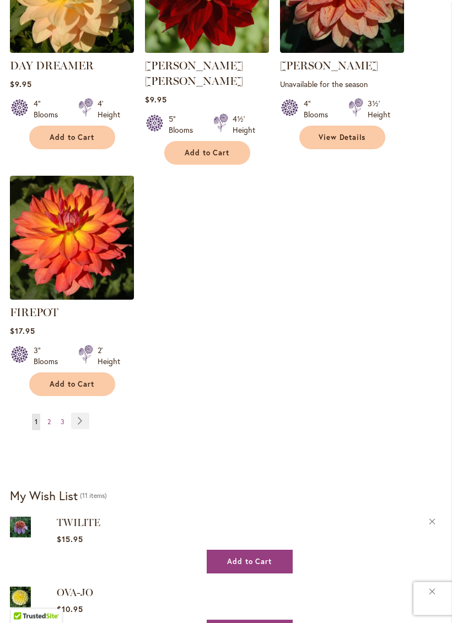
click at [50, 419] on span "2" at bounding box center [48, 422] width 3 height 8
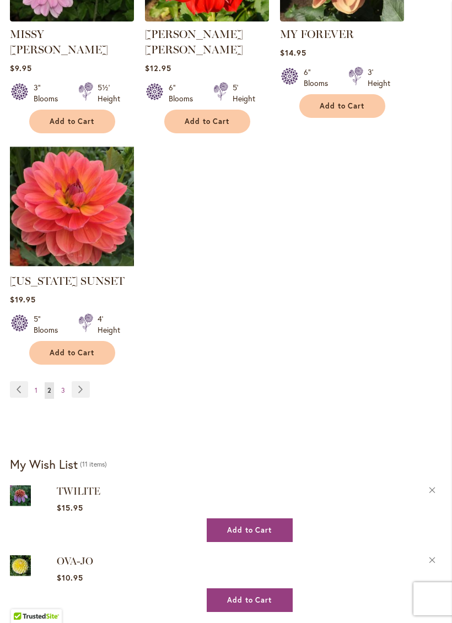
scroll to position [1405, 0]
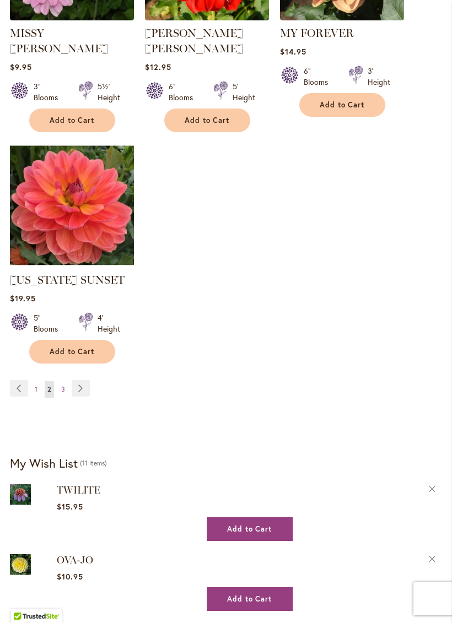
click at [81, 380] on link "Page Next" at bounding box center [81, 388] width 18 height 17
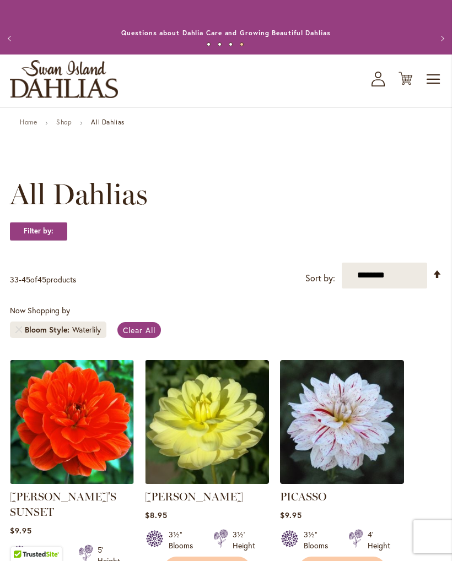
click at [437, 84] on span "Toggle Nav" at bounding box center [433, 79] width 17 height 22
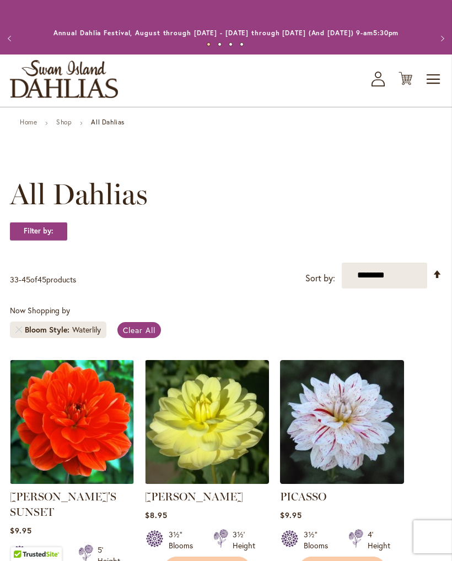
click at [378, 86] on icon "My Account" at bounding box center [377, 79] width 13 height 15
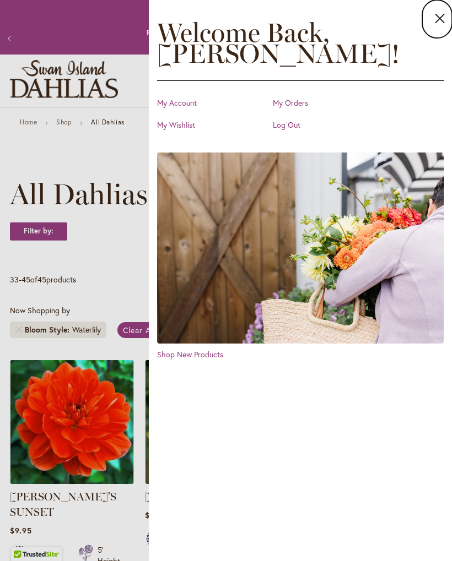
click at [175, 127] on link "My Wishlist" at bounding box center [212, 125] width 110 height 11
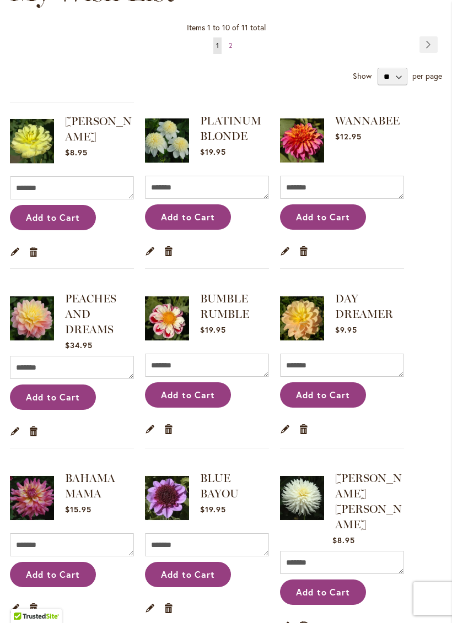
scroll to position [167, 0]
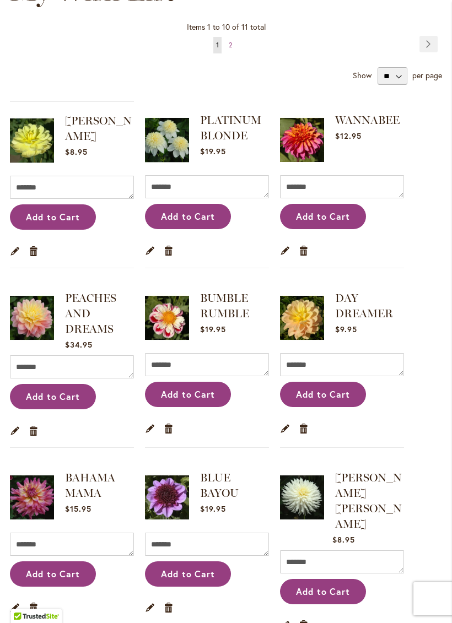
click at [71, 331] on link "PEACHES AND DREAMS" at bounding box center [90, 313] width 51 height 44
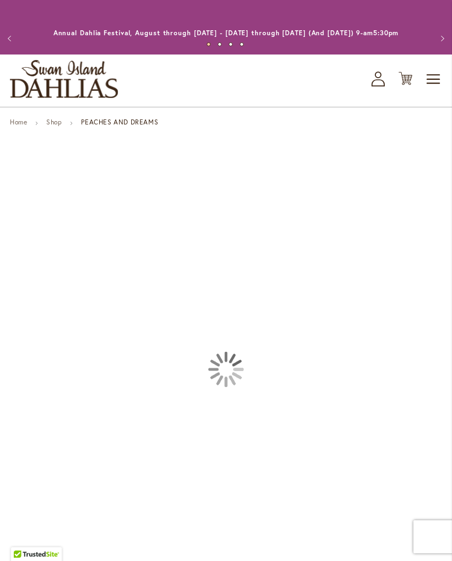
type input "*****"
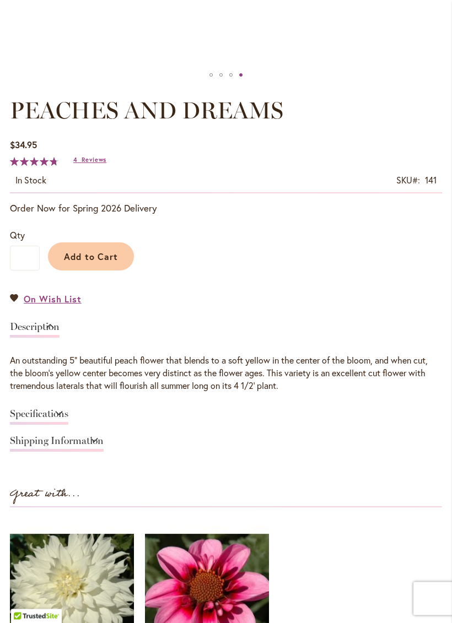
scroll to position [527, 0]
click at [42, 425] on link "Specifications" at bounding box center [39, 417] width 58 height 16
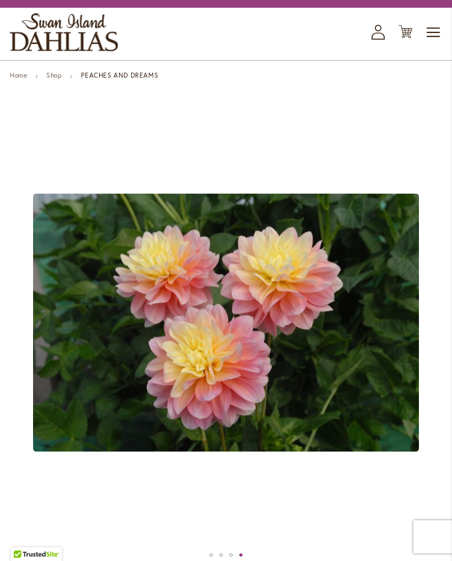
scroll to position [0, 0]
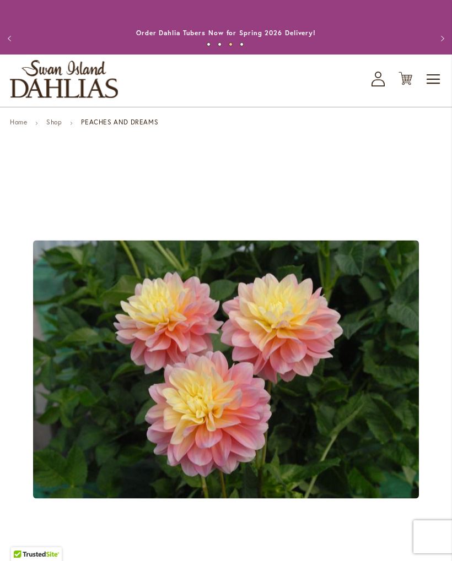
click at [61, 126] on link "Shop" at bounding box center [53, 122] width 15 height 8
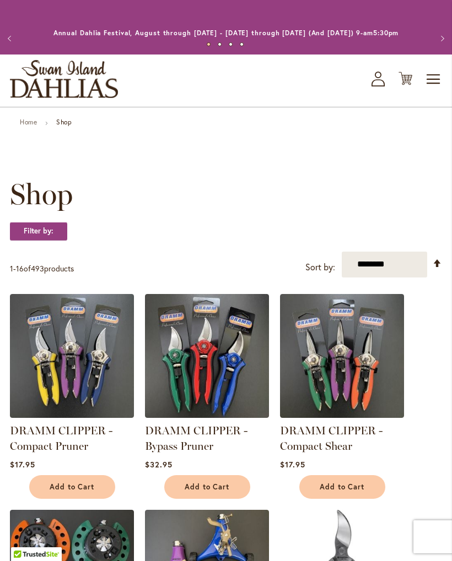
click at [429, 90] on span "Toggle Nav" at bounding box center [433, 79] width 17 height 22
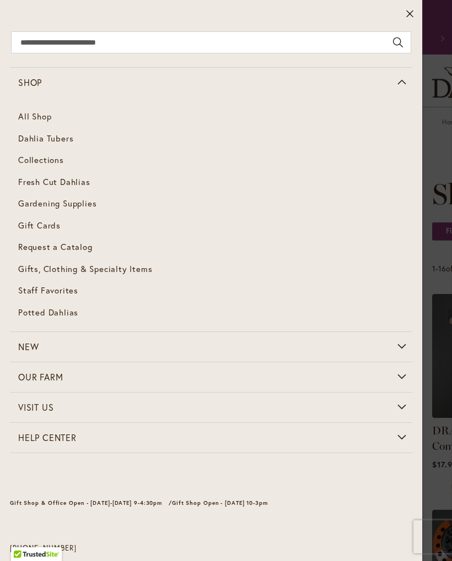
click at [28, 137] on span "Dahlia Tubers" at bounding box center [45, 138] width 55 height 11
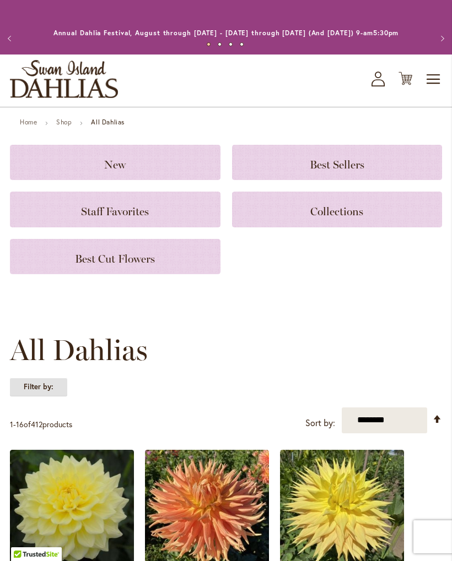
click at [20, 397] on strong "Filter by:" at bounding box center [38, 387] width 57 height 19
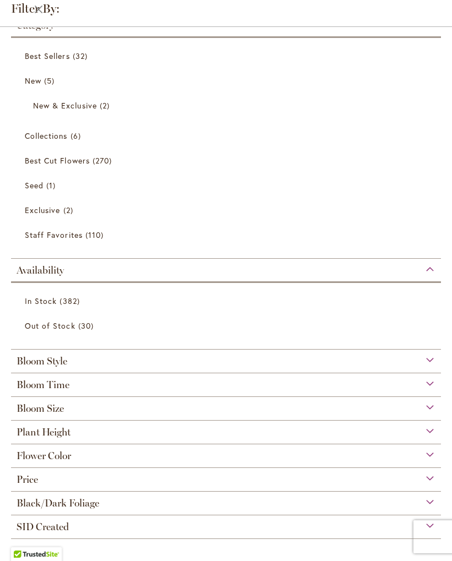
click at [60, 531] on span "SID Created" at bounding box center [43, 527] width 52 height 12
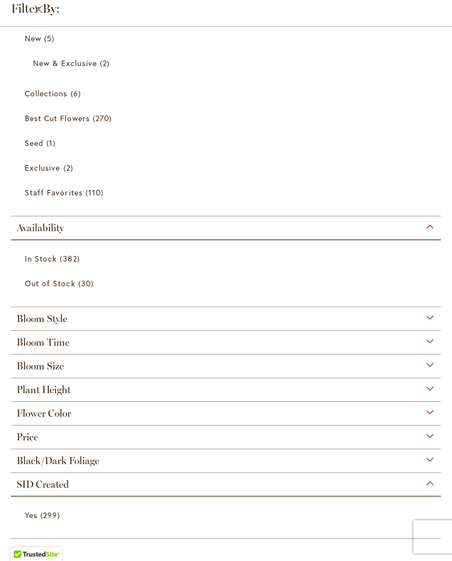
scroll to position [285, 0]
click at [29, 488] on span "SID Created" at bounding box center [43, 485] width 52 height 12
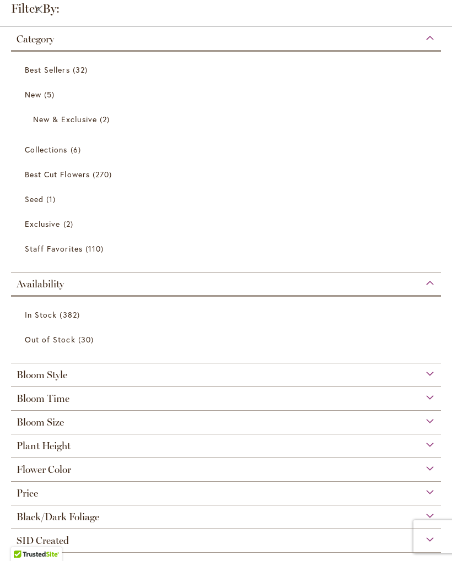
scroll to position [0, 0]
click at [41, 13] on strong "Filter by:" at bounding box center [27, 9] width 54 height 18
